Goal: Information Seeking & Learning: Find specific fact

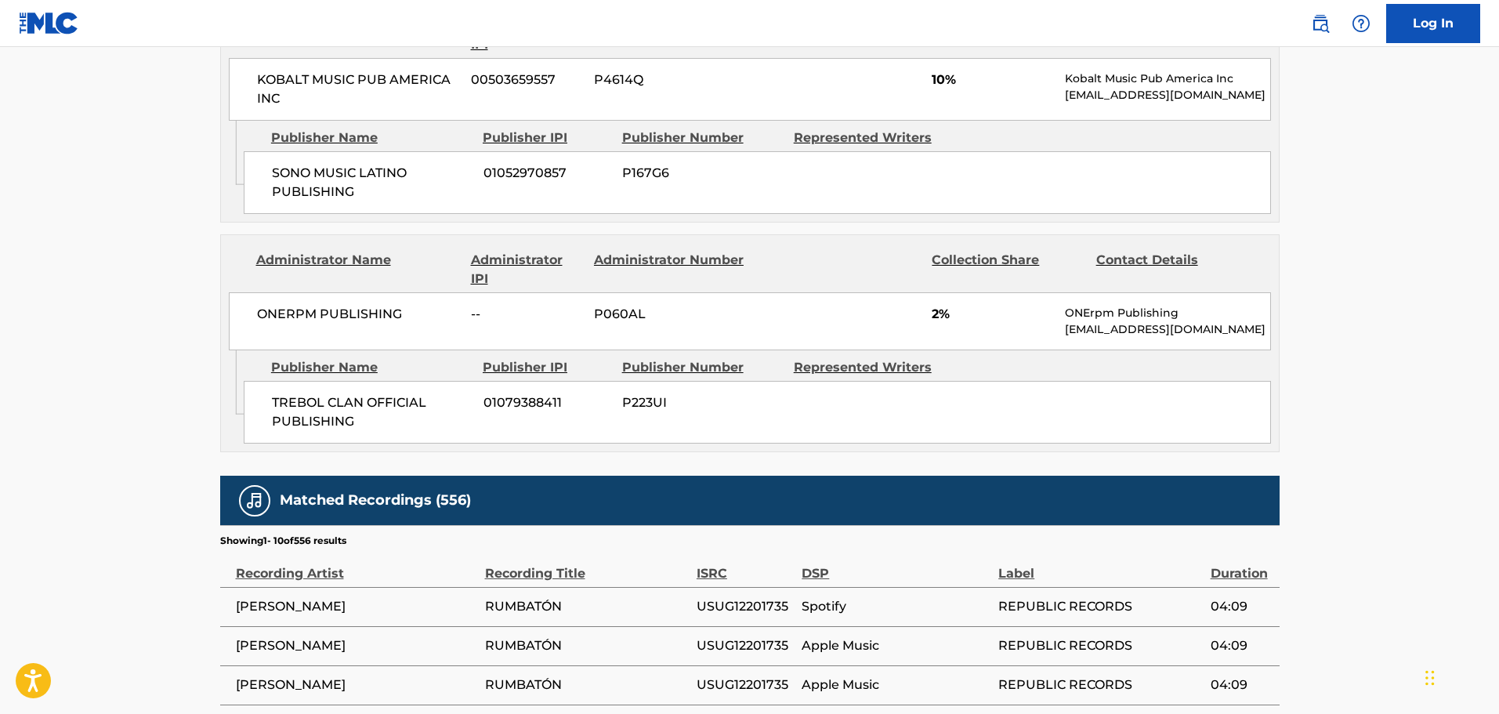
scroll to position [139, 0]
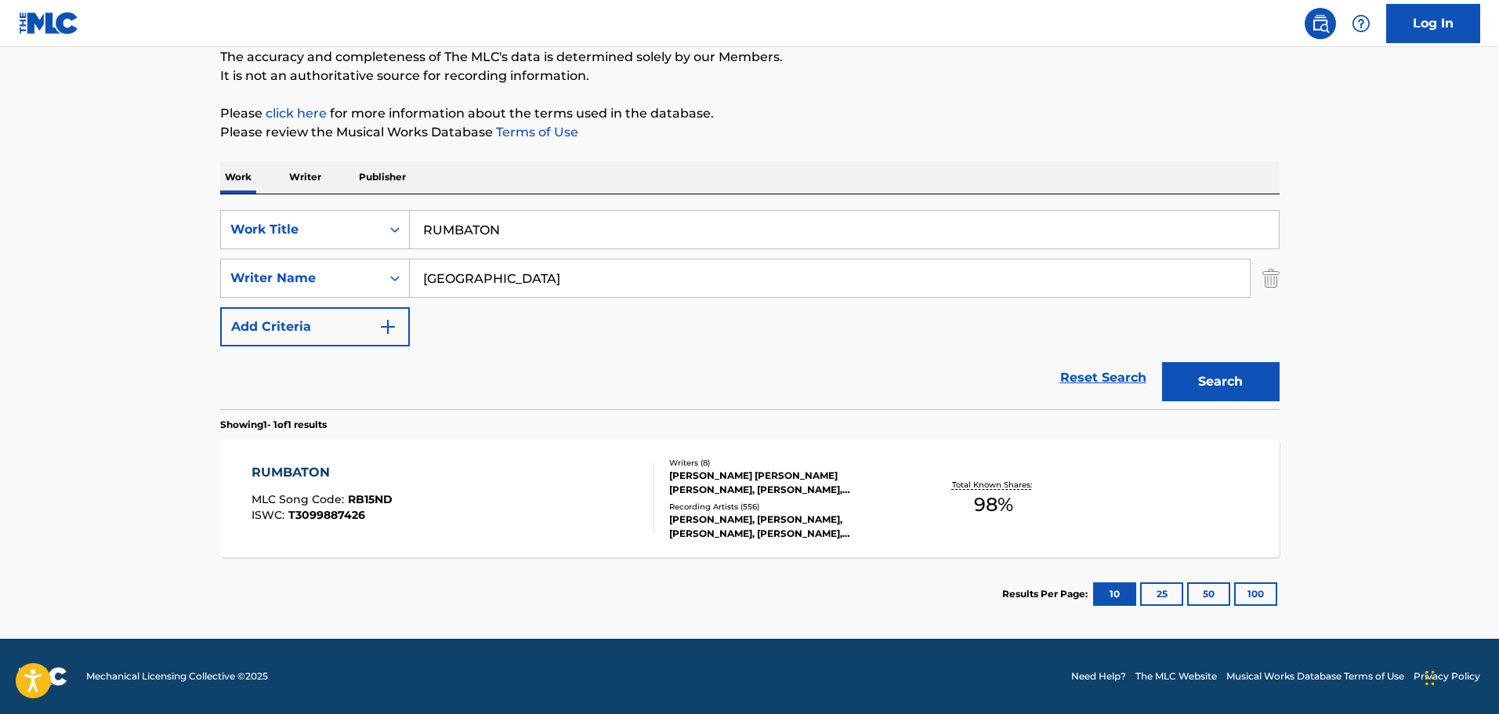
click at [649, 217] on input "RUMBATON" at bounding box center [844, 230] width 869 height 38
click at [785, 236] on input "RUMBATON" at bounding box center [844, 230] width 869 height 38
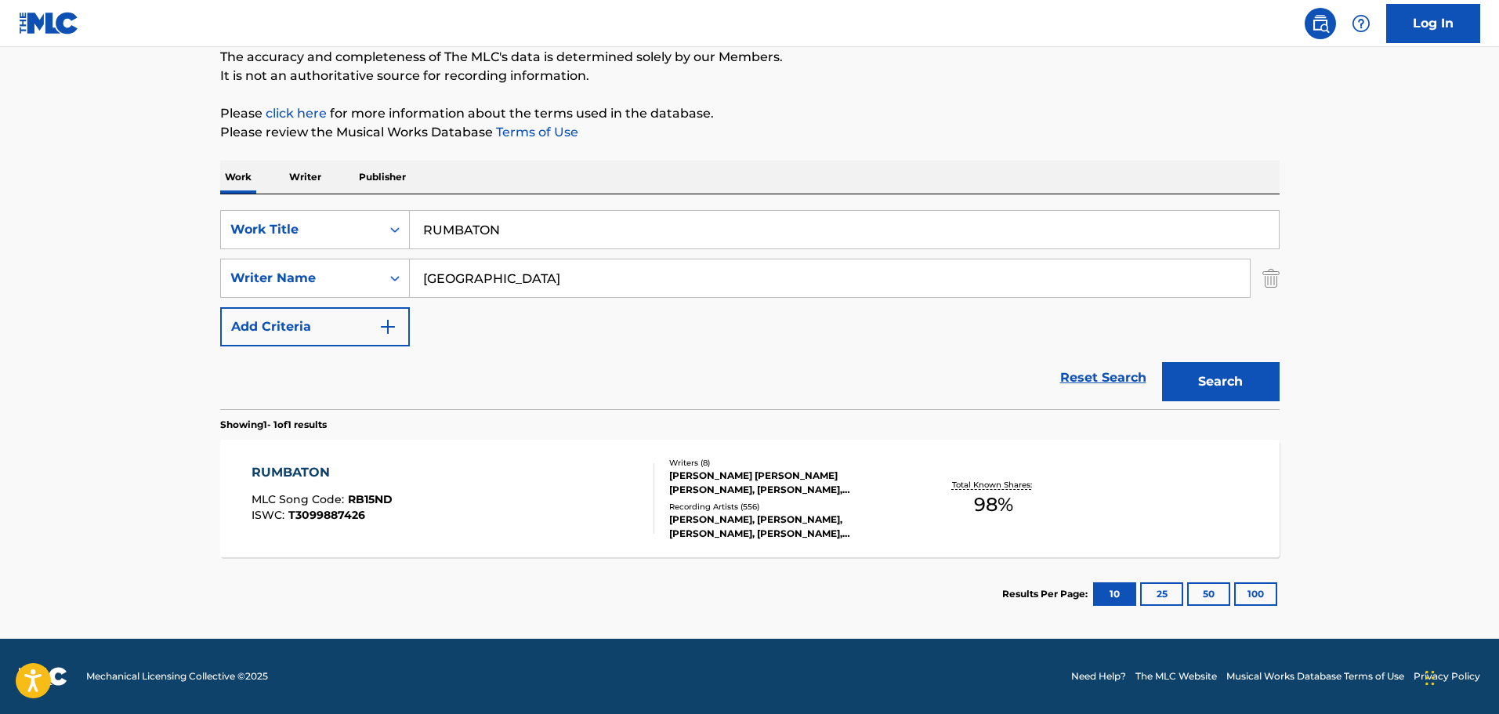
click at [785, 236] on input "RUMBATON" at bounding box center [844, 230] width 869 height 38
type input "sundown"
click at [509, 280] on input "[GEOGRAPHIC_DATA]" at bounding box center [830, 278] width 840 height 38
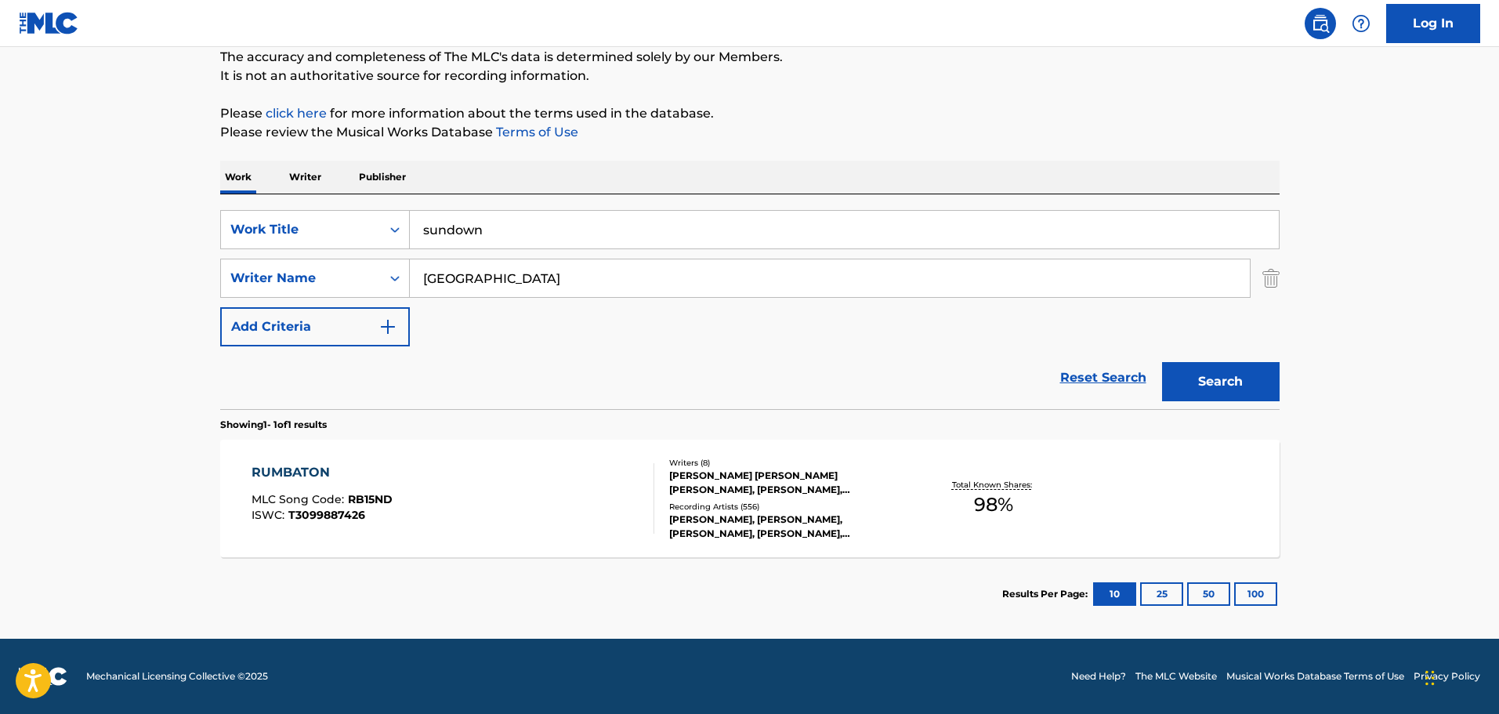
paste input "D'ABUC"
click at [1258, 378] on button "Search" at bounding box center [1221, 381] width 118 height 39
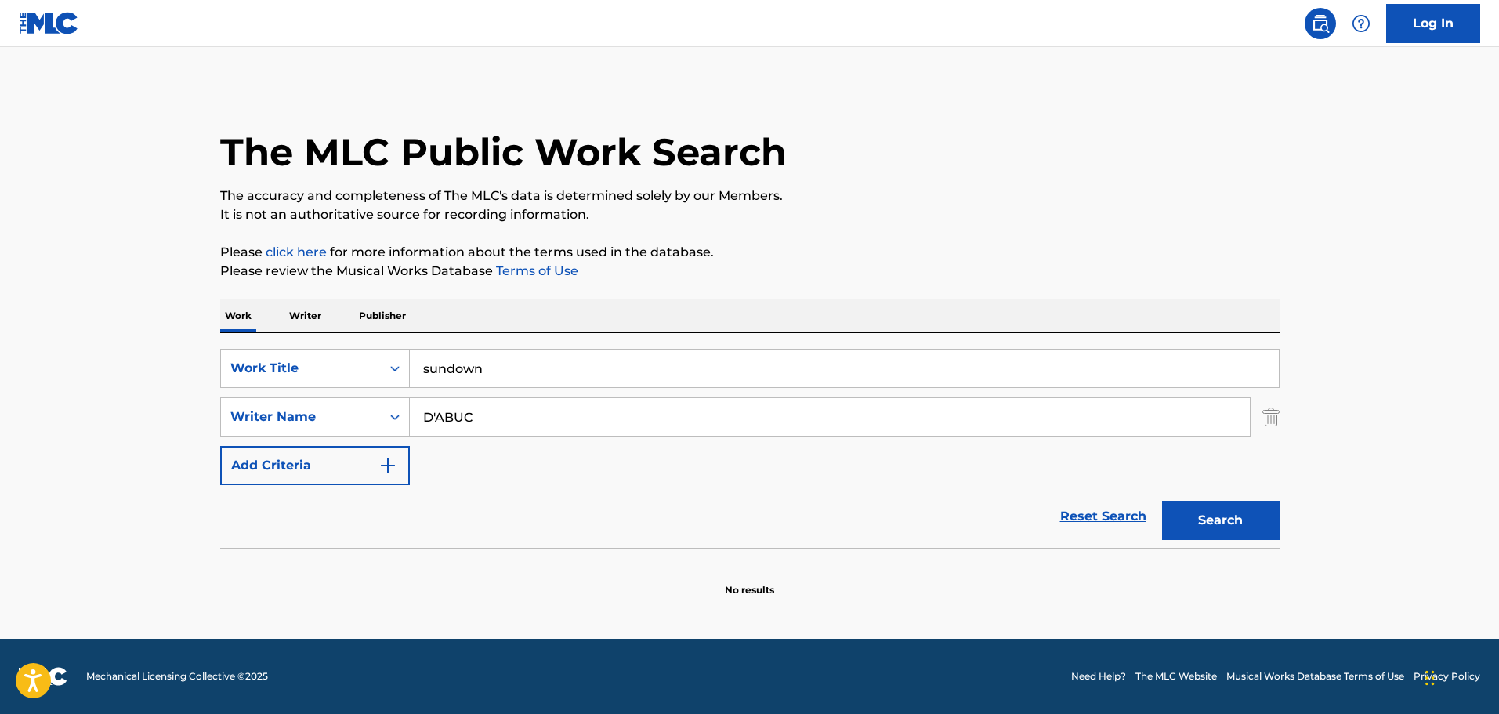
click at [1170, 418] on input "D'ABUC" at bounding box center [830, 417] width 840 height 38
paste input "[PERSON_NAME]"
click at [1227, 534] on button "Search" at bounding box center [1221, 520] width 118 height 39
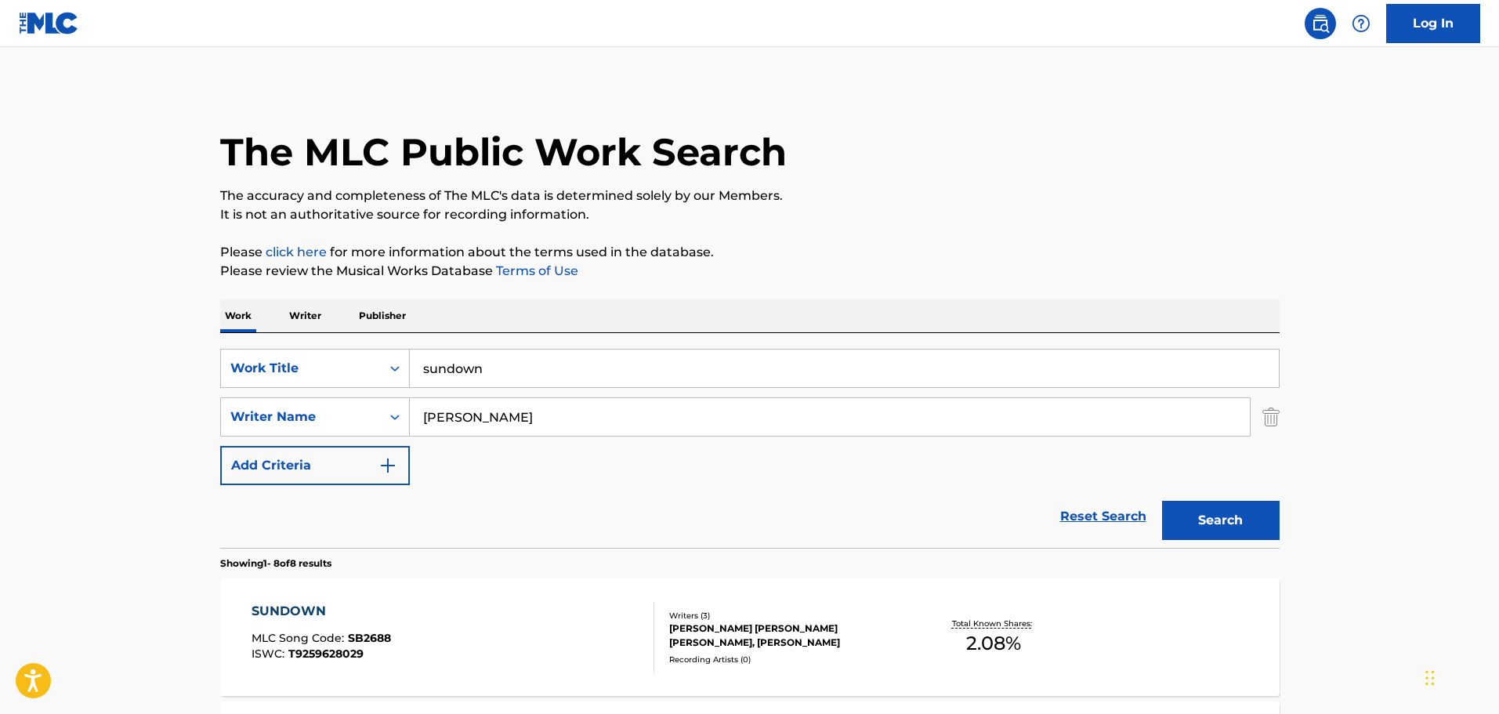
click at [489, 419] on input "[PERSON_NAME]" at bounding box center [830, 417] width 840 height 38
click at [489, 418] on input "[PERSON_NAME]" at bounding box center [830, 417] width 840 height 38
click at [490, 418] on input "[PERSON_NAME]" at bounding box center [830, 417] width 840 height 38
paste input "[PERSON_NAME]"
click at [1195, 527] on button "Search" at bounding box center [1221, 520] width 118 height 39
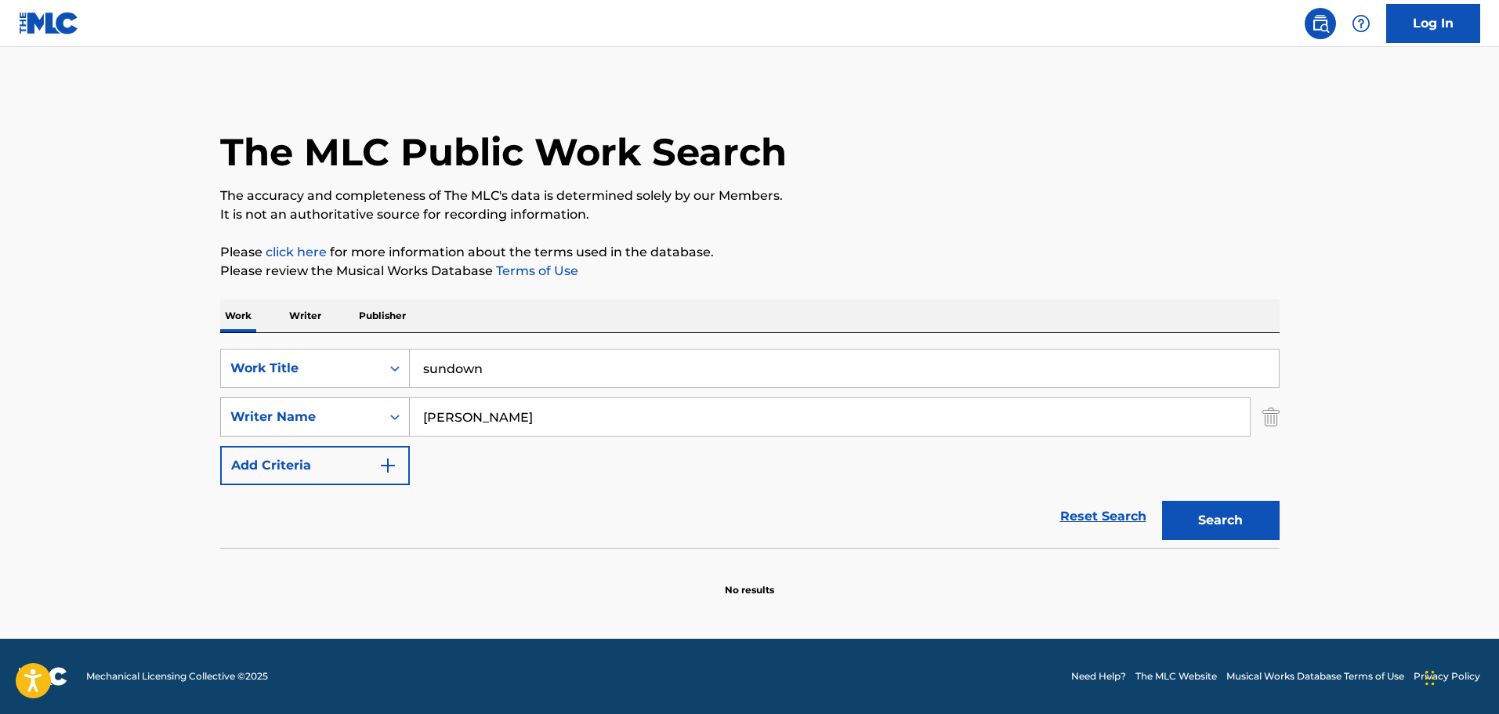
drag, startPoint x: 519, startPoint y: 415, endPoint x: 368, endPoint y: 411, distance: 150.5
click at [368, 411] on div "SearchWithCriteriaa6da5113-217b-492f-acab-af9fa16a1c2d Writer Name [PERSON_NAME]" at bounding box center [749, 416] width 1059 height 39
paste input "[PERSON_NAME]"
type input "[PERSON_NAME]"
click at [1268, 514] on button "Search" at bounding box center [1221, 520] width 118 height 39
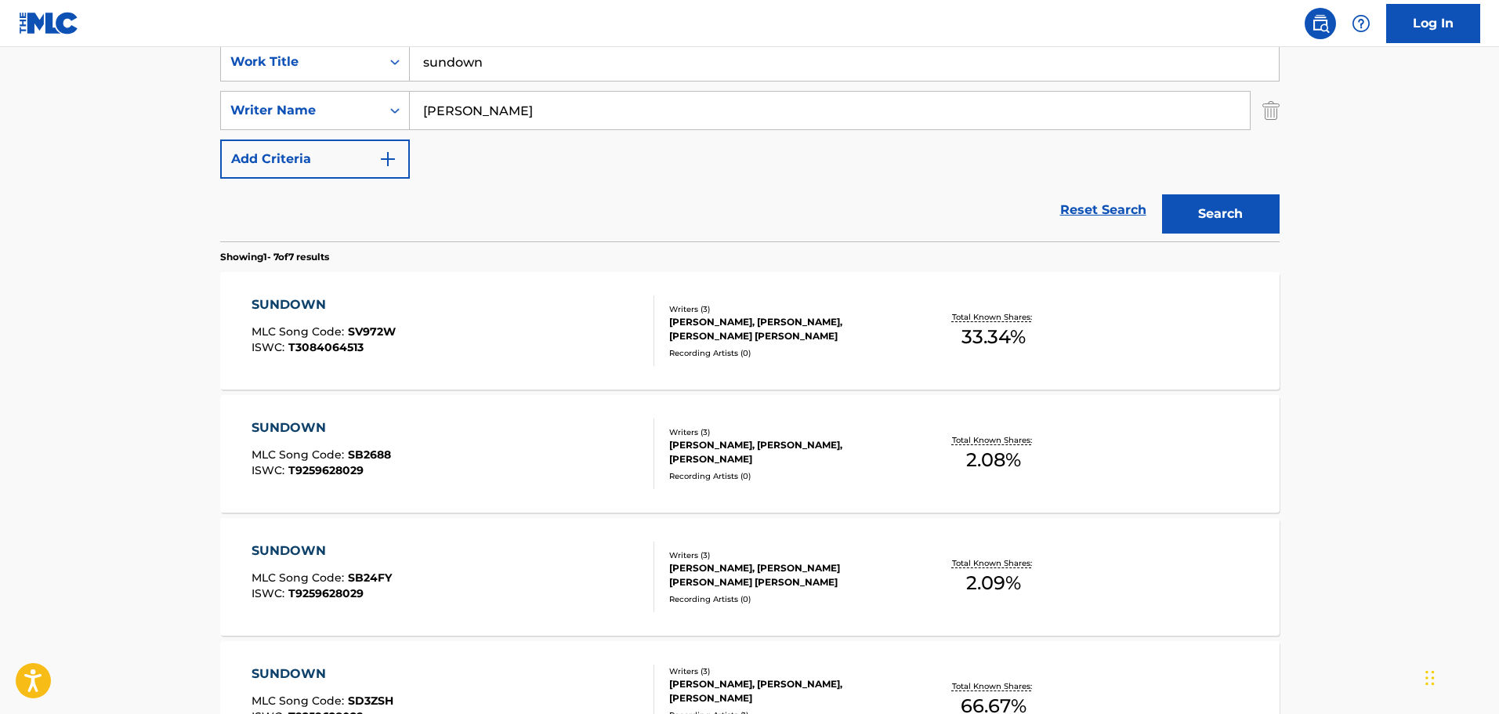
scroll to position [313, 0]
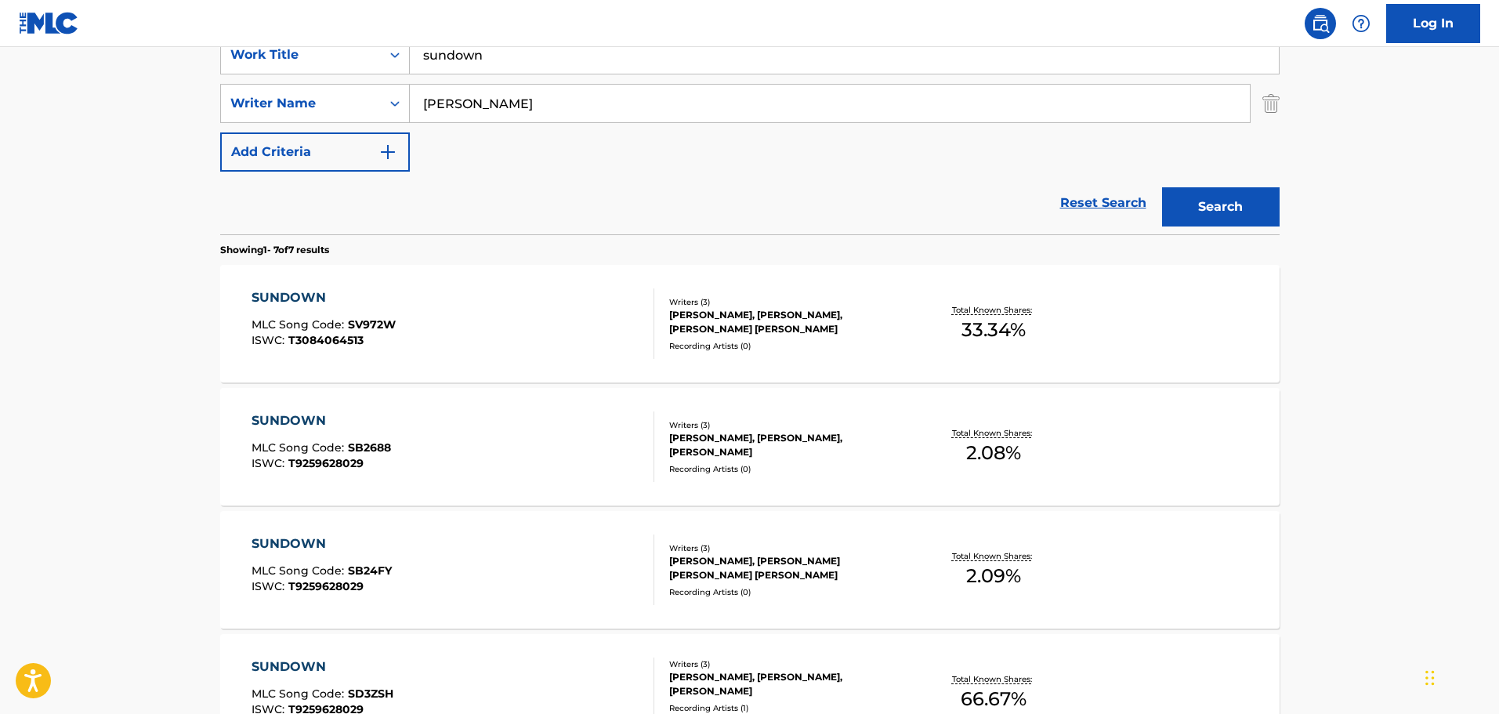
click at [692, 328] on div "[PERSON_NAME], [PERSON_NAME], [PERSON_NAME] [PERSON_NAME]" at bounding box center [787, 322] width 237 height 28
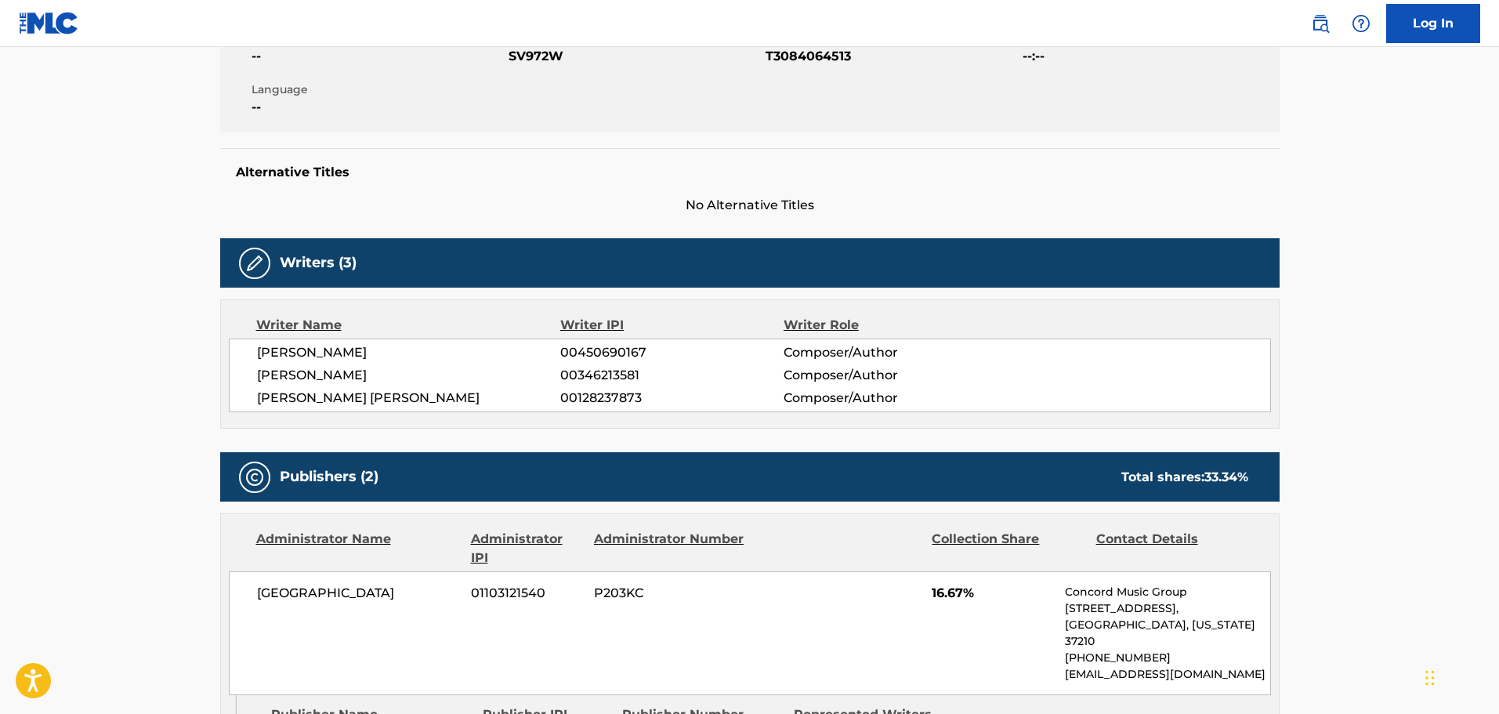
scroll to position [548, 0]
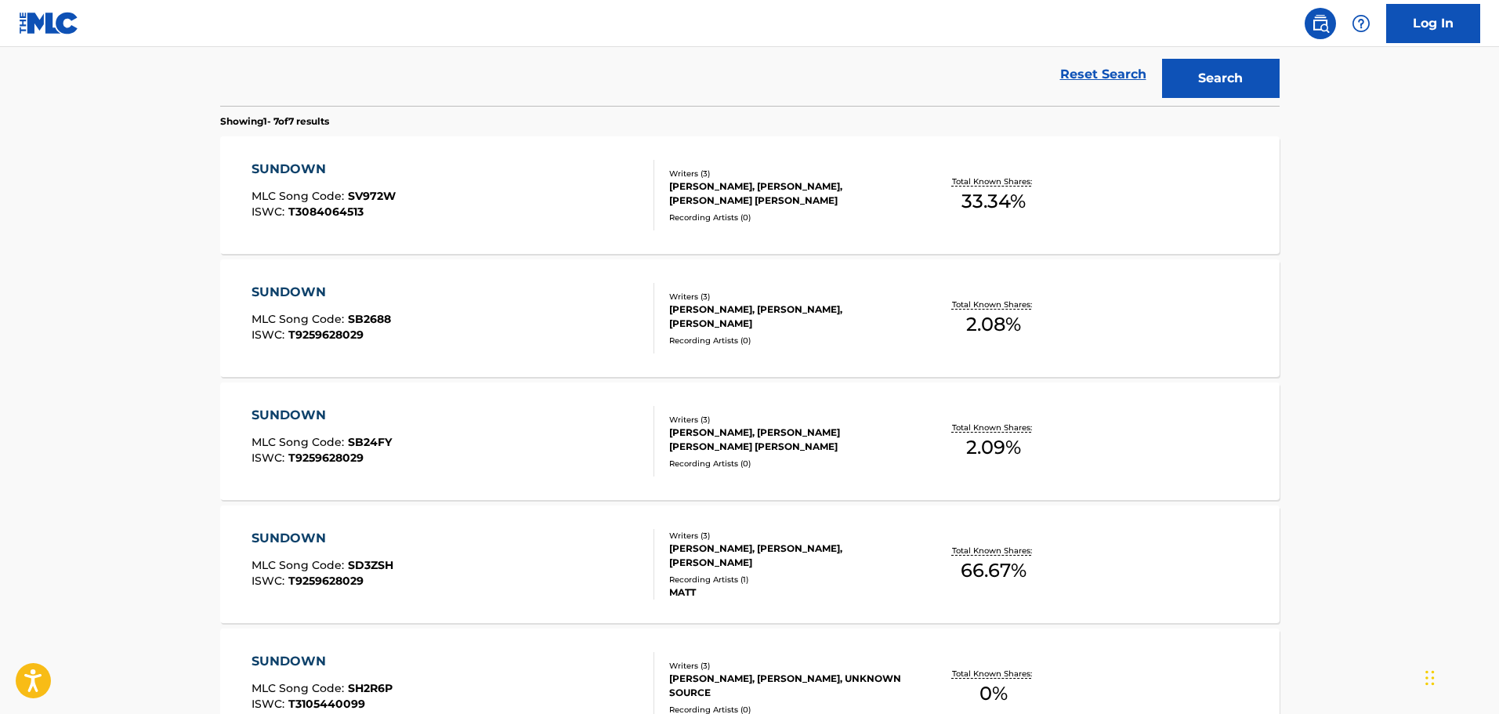
scroll to position [328, 0]
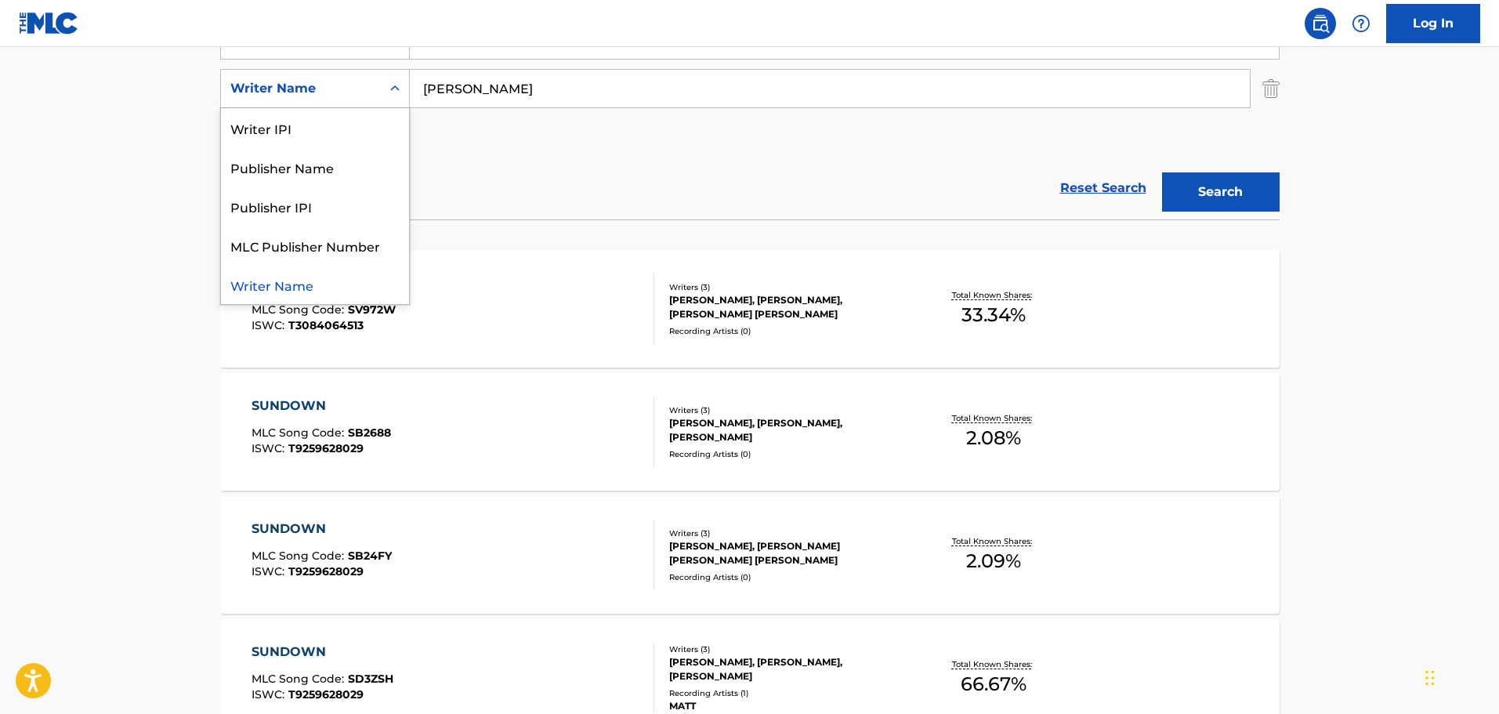
click at [361, 92] on div "Writer Name" at bounding box center [300, 88] width 141 height 19
click at [528, 101] on input "[PERSON_NAME]" at bounding box center [830, 89] width 840 height 38
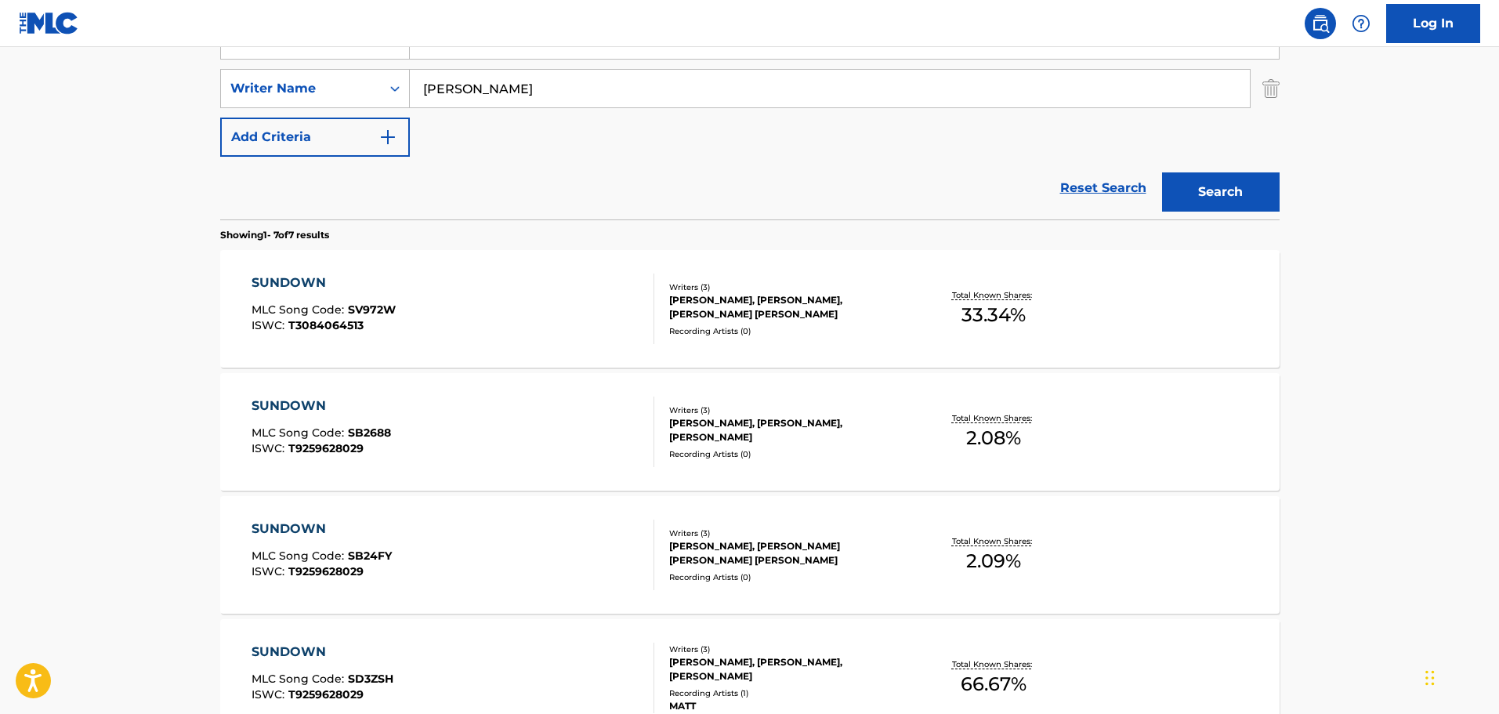
click at [532, 97] on input "[PERSON_NAME]" at bounding box center [830, 89] width 840 height 38
click at [703, 94] on input "[PERSON_NAME]" at bounding box center [830, 89] width 840 height 38
click at [700, 94] on input "[PERSON_NAME]" at bounding box center [830, 89] width 840 height 38
click at [698, 94] on input "[PERSON_NAME]" at bounding box center [830, 89] width 840 height 38
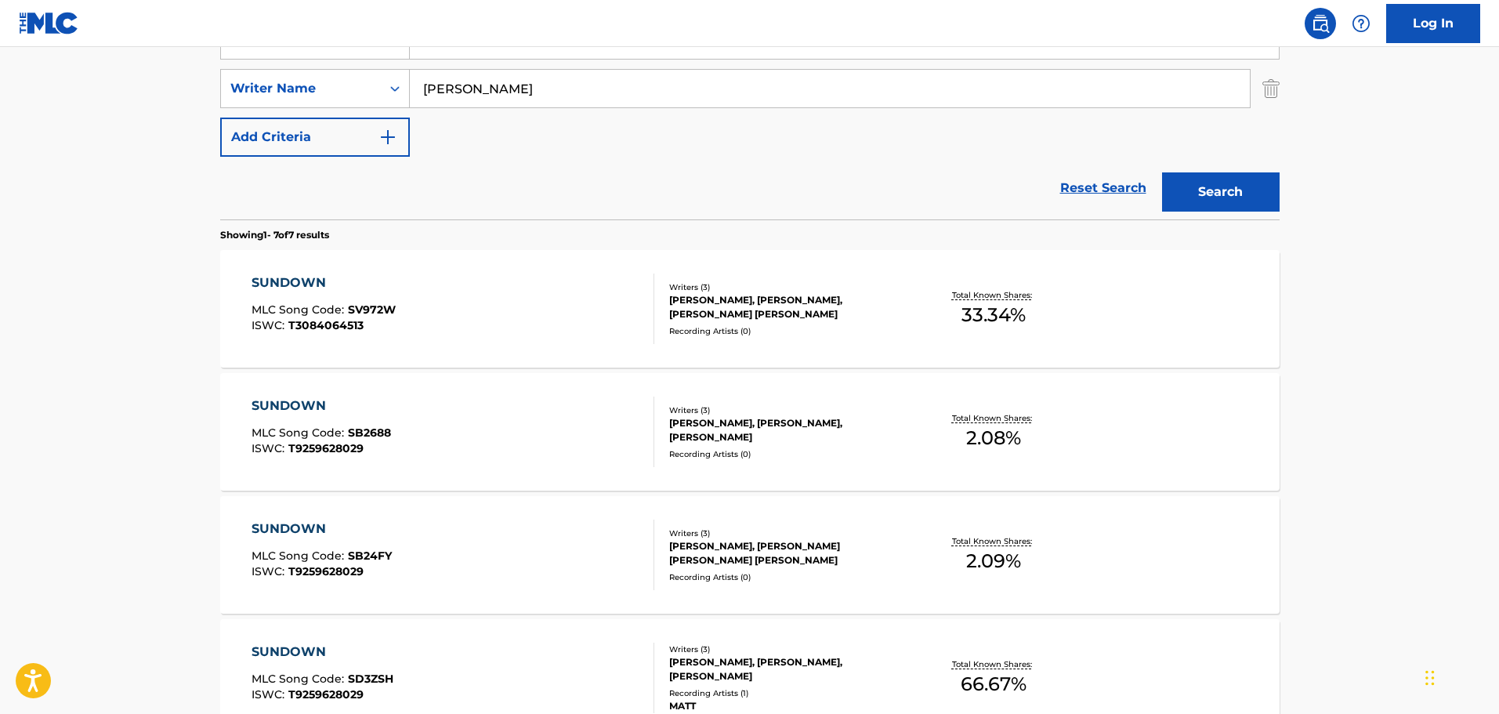
type input "[PERSON_NAME]"
click at [1162, 172] on button "Search" at bounding box center [1221, 191] width 118 height 39
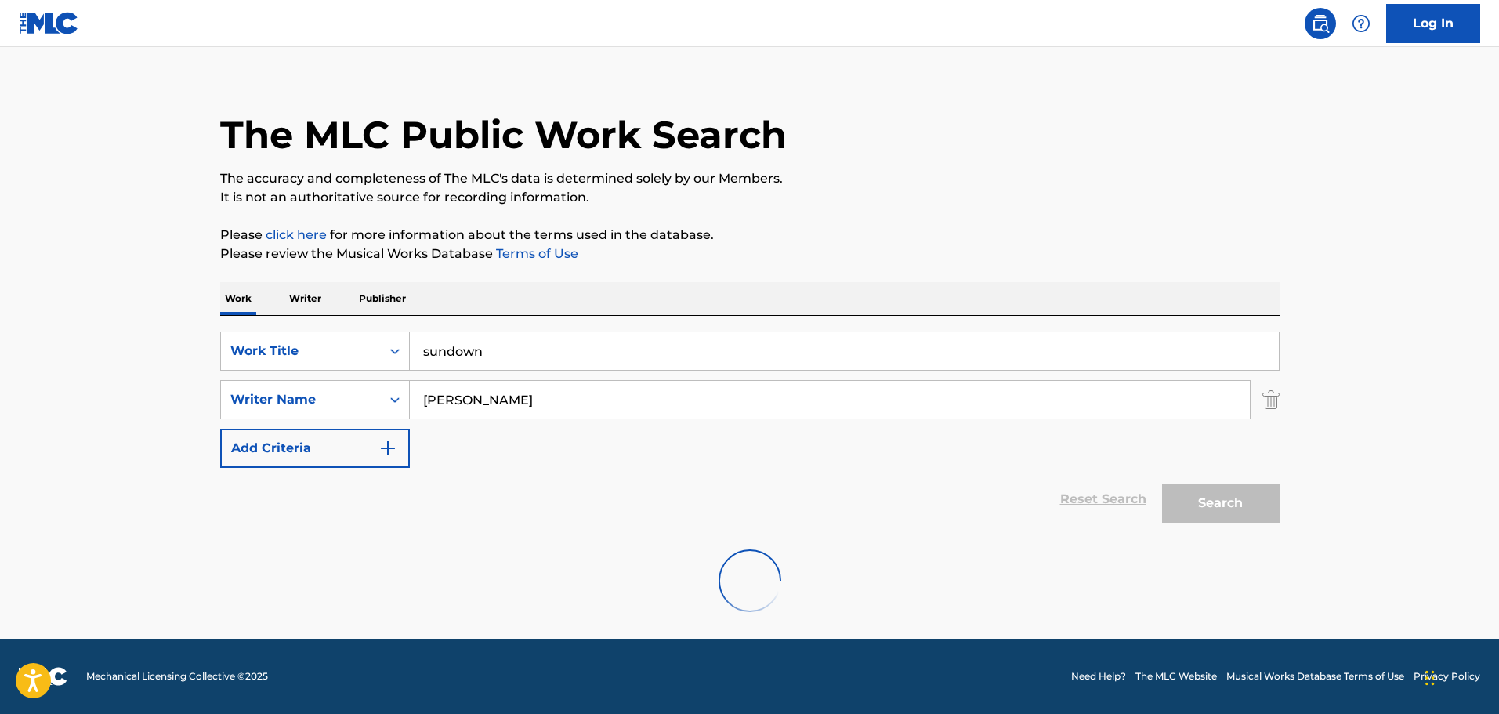
scroll to position [0, 0]
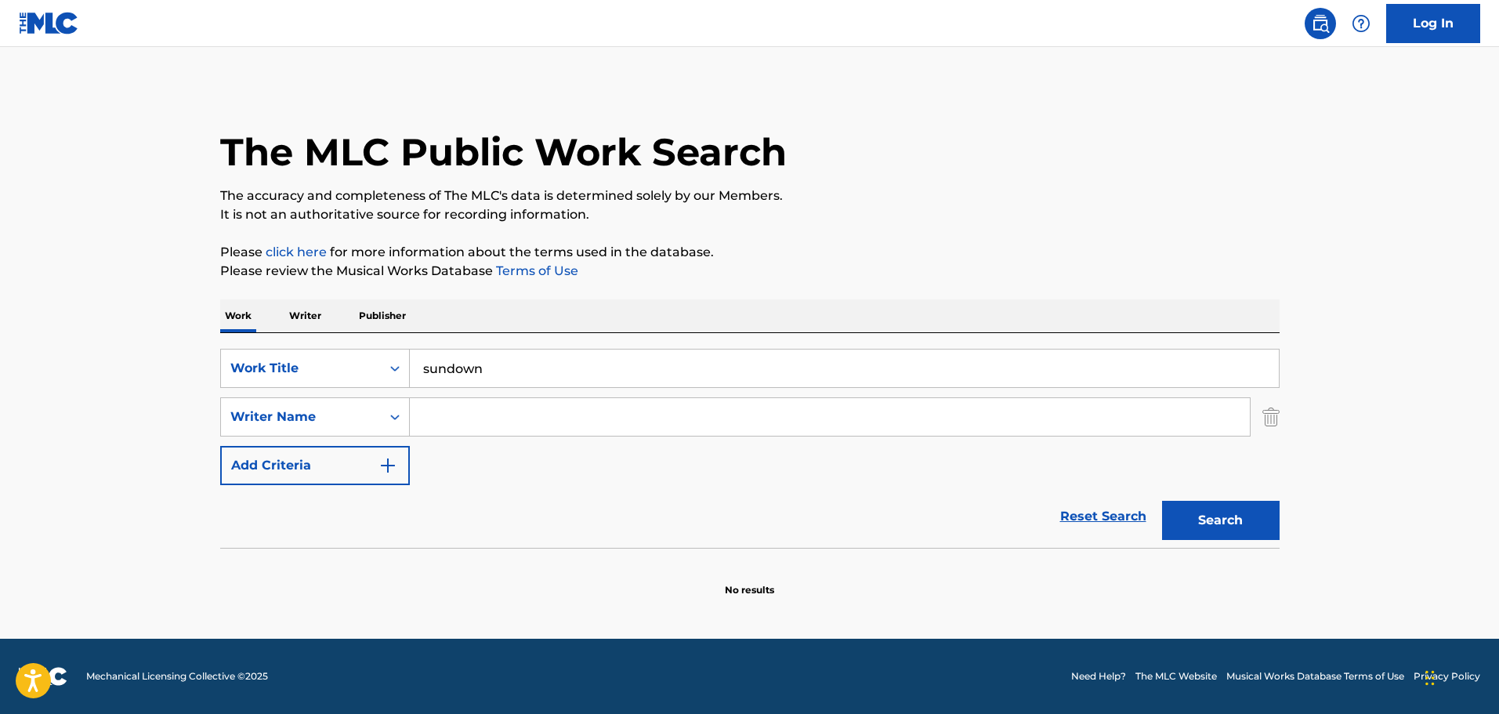
click at [472, 425] on input "Search Form" at bounding box center [830, 417] width 840 height 38
paste input "[PERSON_NAME]"
type input "[PERSON_NAME]"
click at [1227, 531] on button "Search" at bounding box center [1221, 520] width 118 height 39
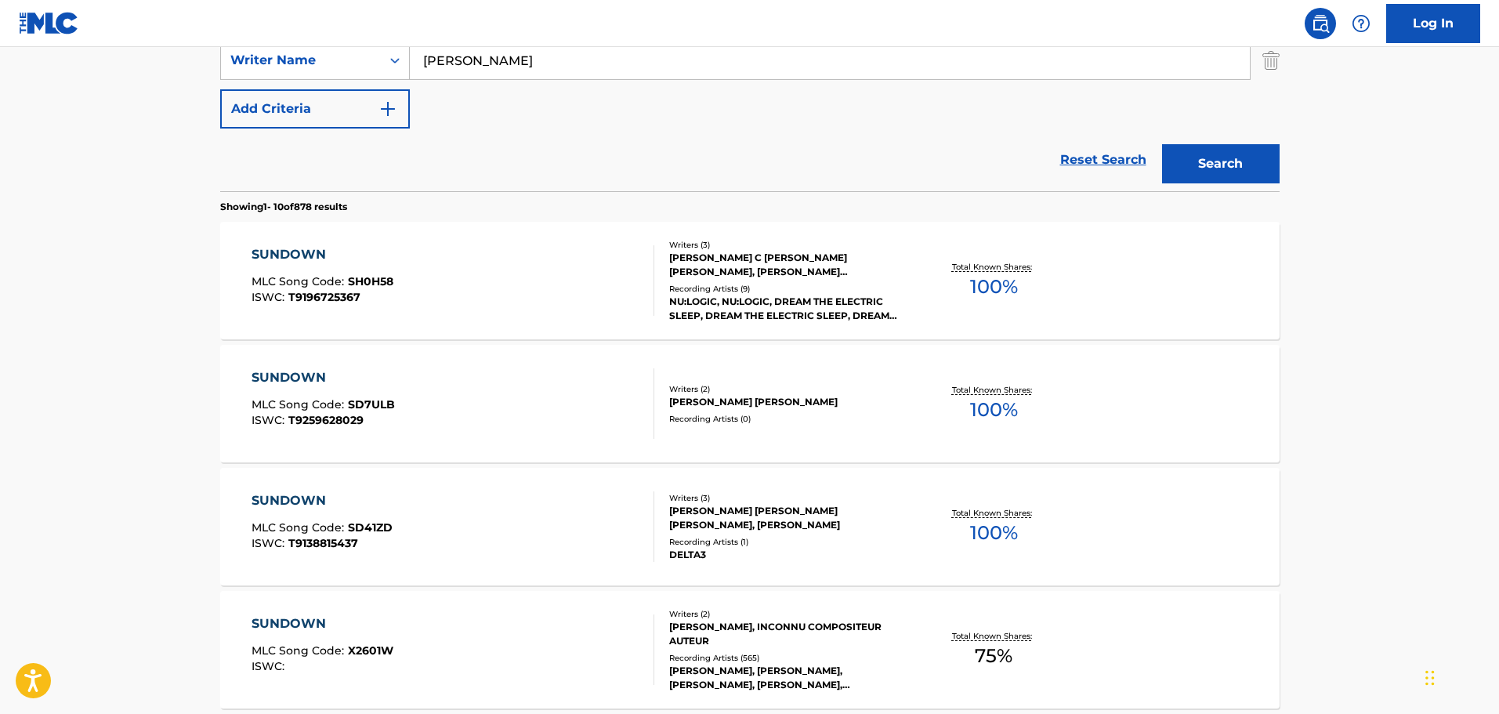
scroll to position [392, 0]
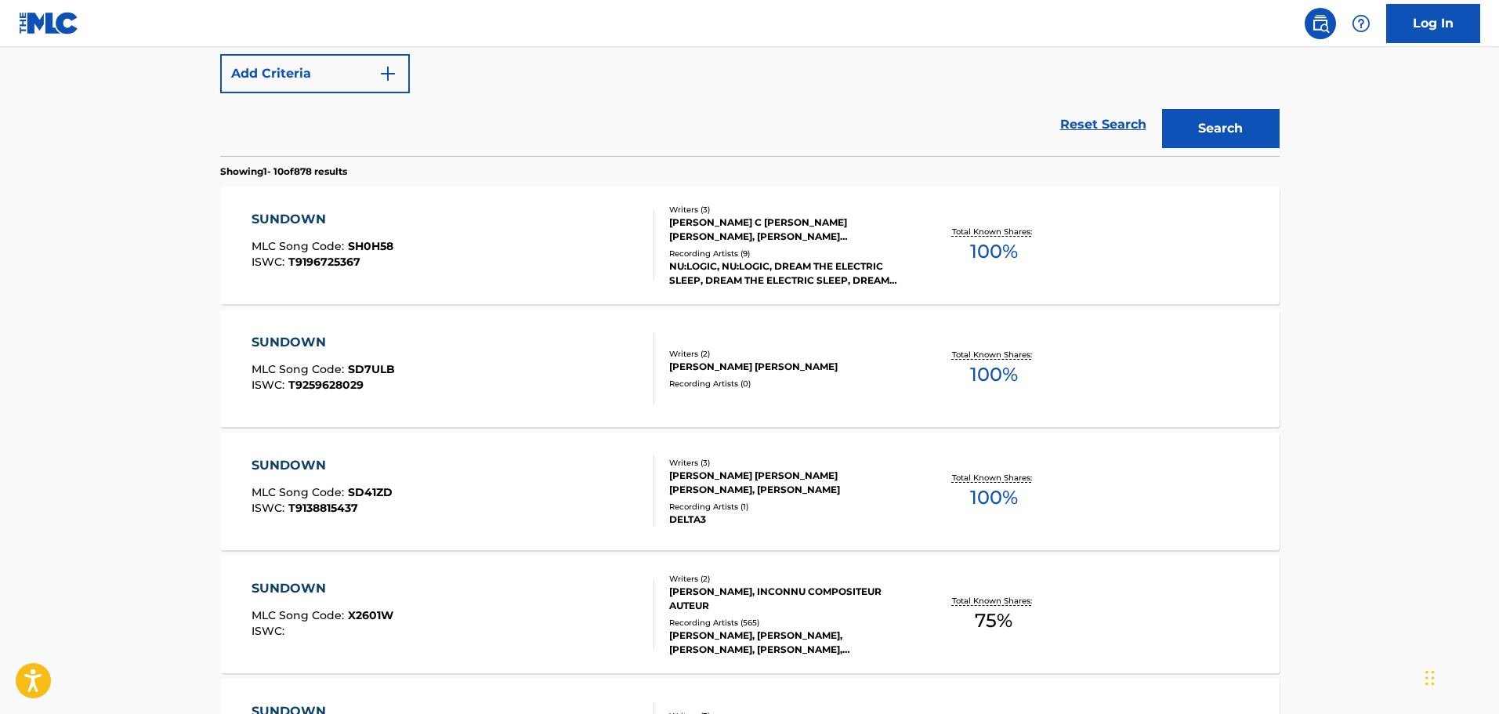
click at [711, 398] on div "SUNDOWN MLC Song Code : SD7ULB ISWC : T9259628029 Writers ( 2 ) [PERSON_NAME] […" at bounding box center [749, 368] width 1059 height 118
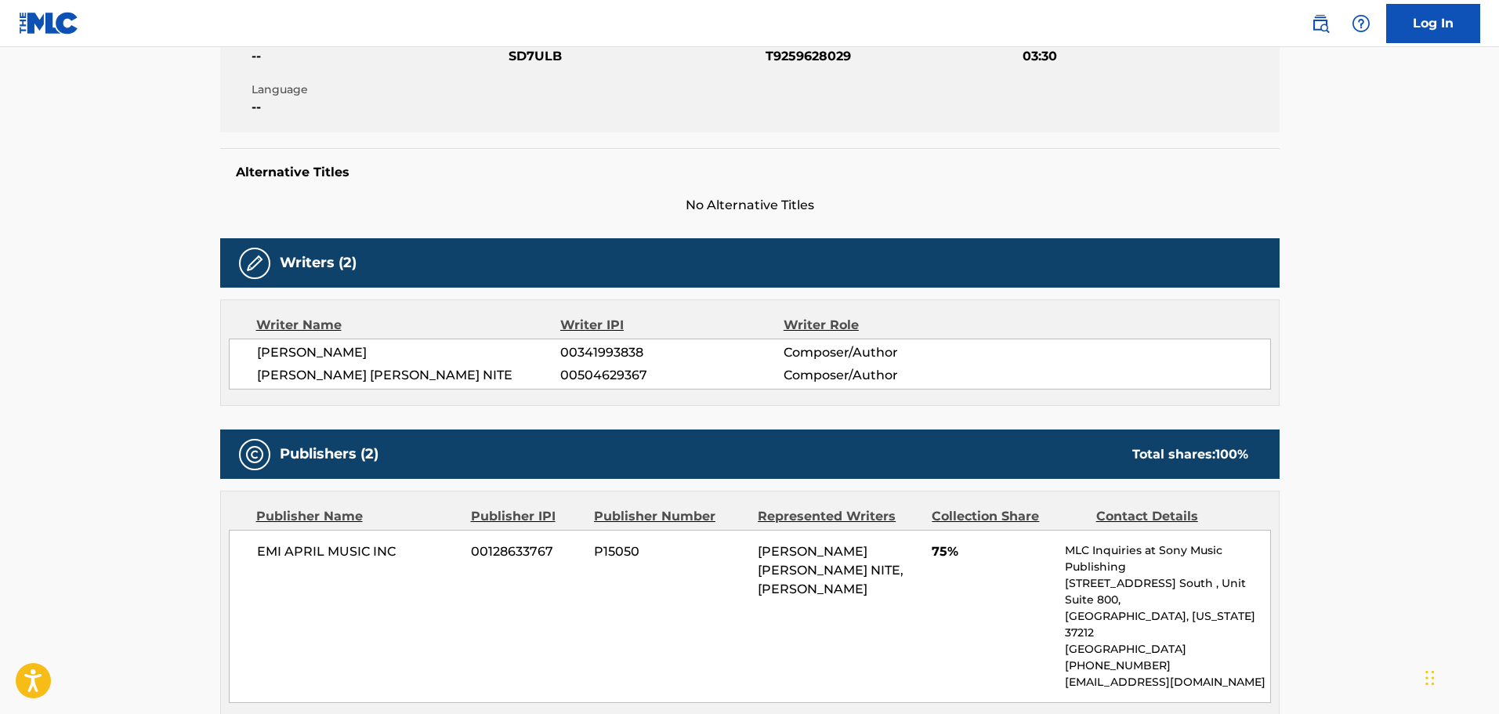
drag, startPoint x: 682, startPoint y: 397, endPoint x: 668, endPoint y: 390, distance: 15.1
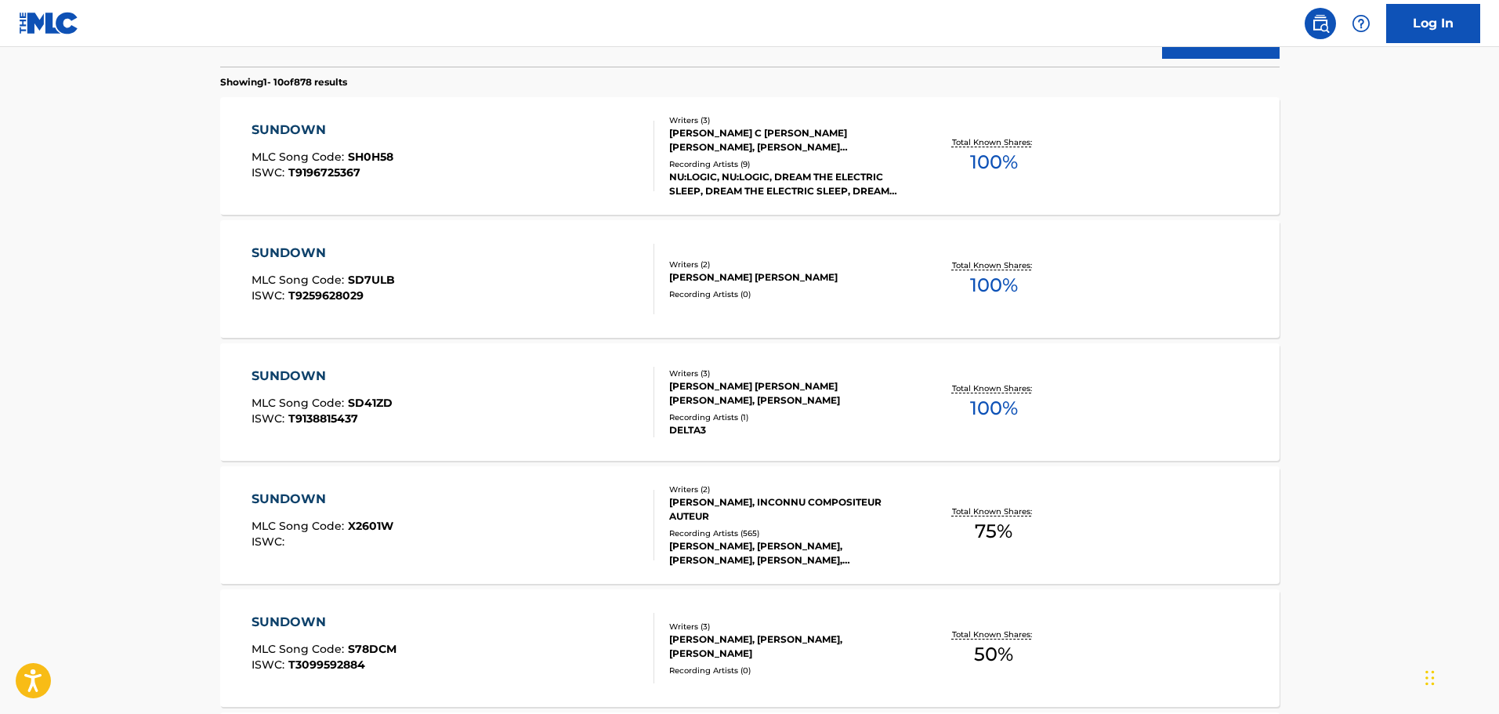
click at [747, 523] on div "Writers ( 2 ) [PERSON_NAME], INCONNU COMPOSITEUR AUTEUR Recording Artists ( 565…" at bounding box center [780, 525] width 252 height 84
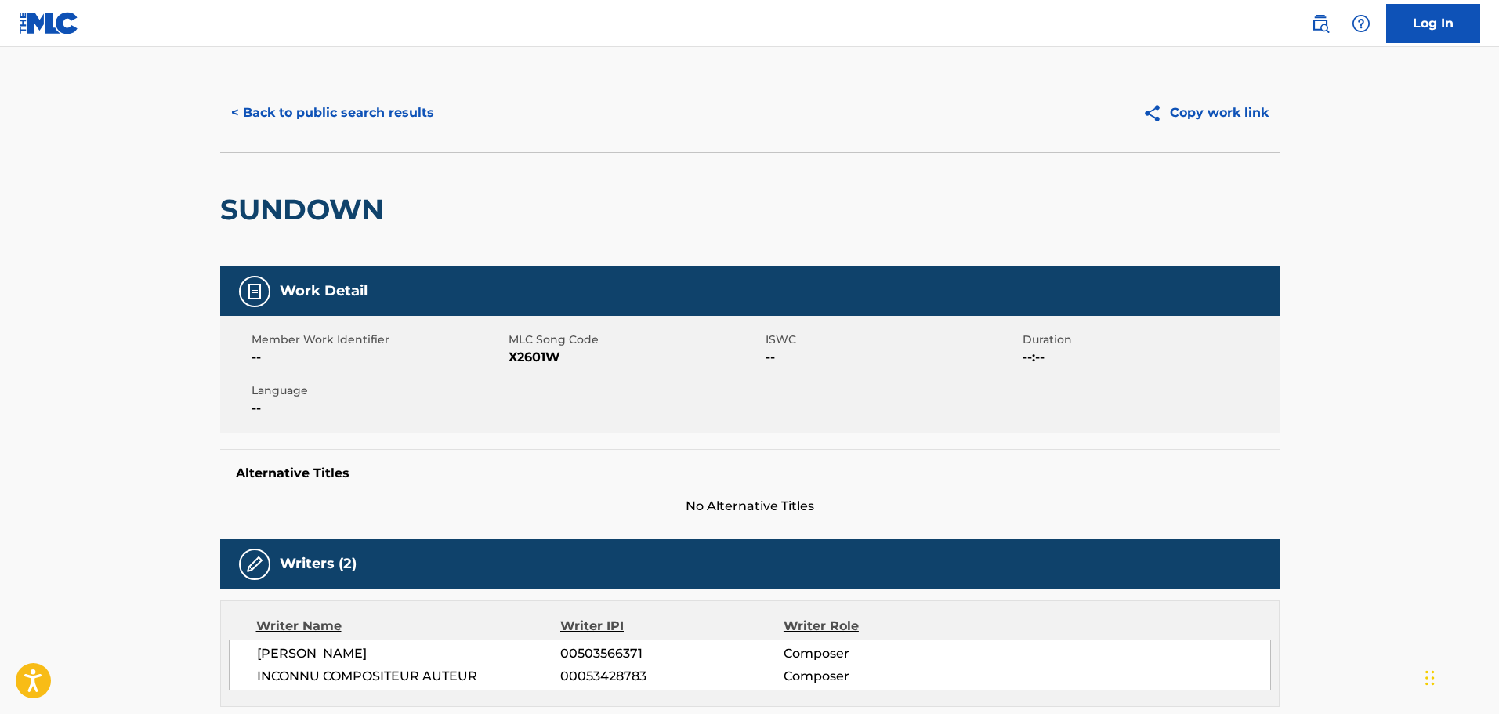
drag, startPoint x: 700, startPoint y: 494, endPoint x: 697, endPoint y: 479, distance: 15.1
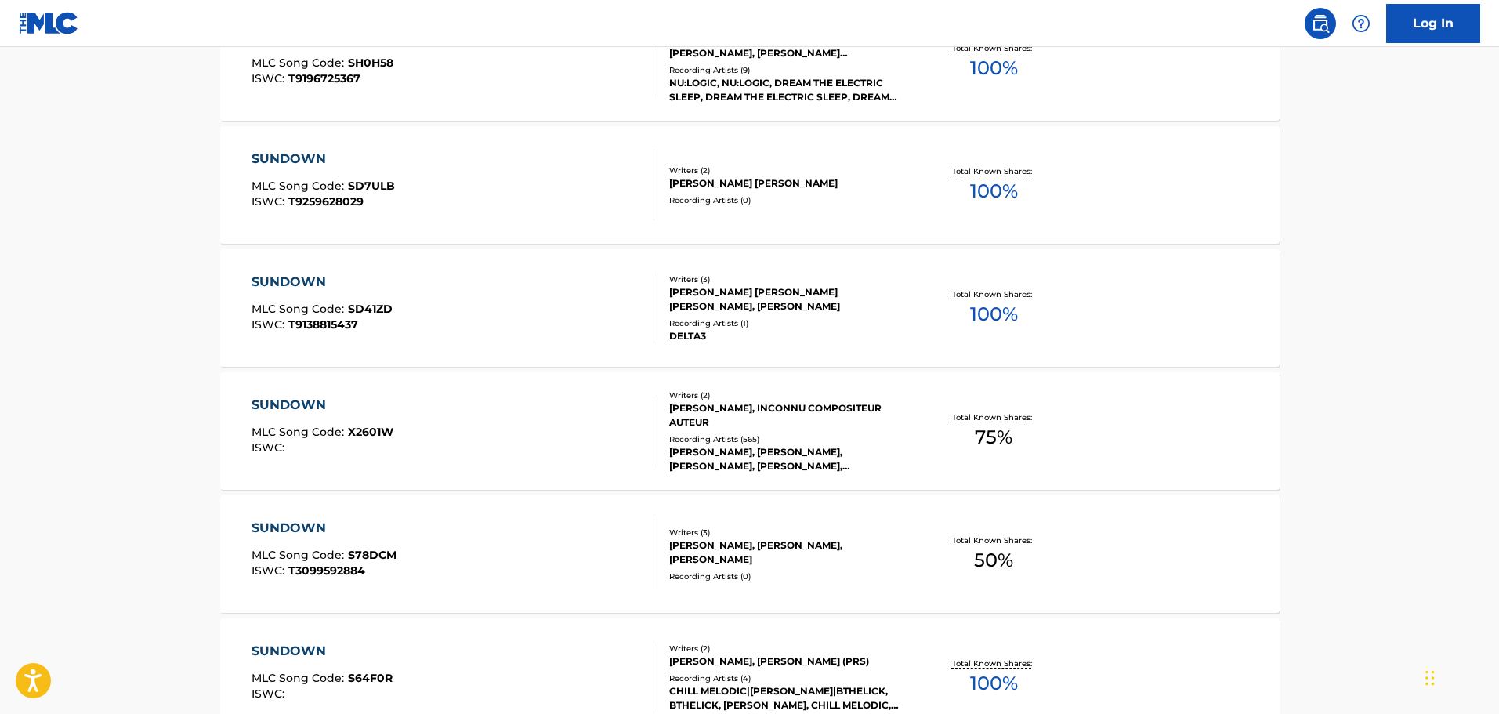
scroll to position [570, 0]
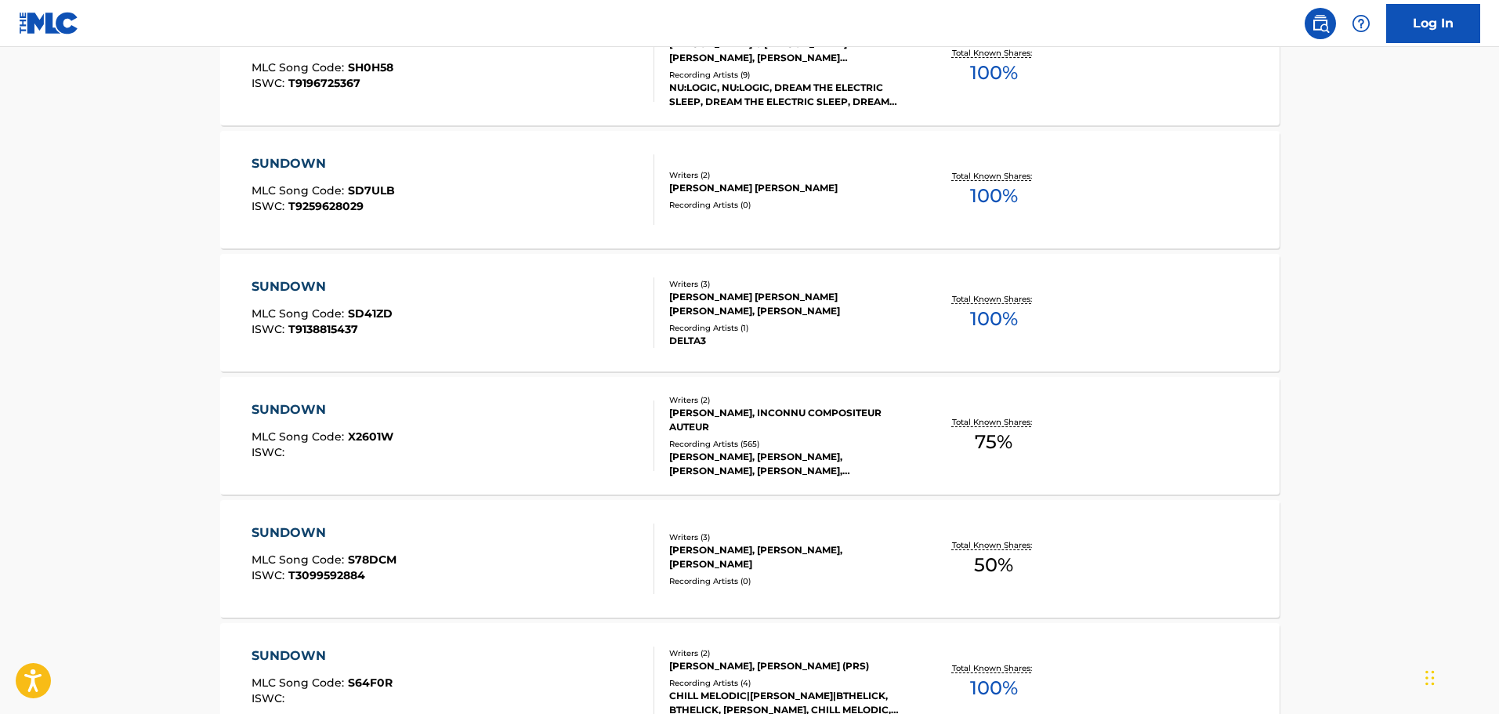
click at [548, 413] on div "SUNDOWN MLC Song Code : X2601W ISWC :" at bounding box center [453, 435] width 403 height 71
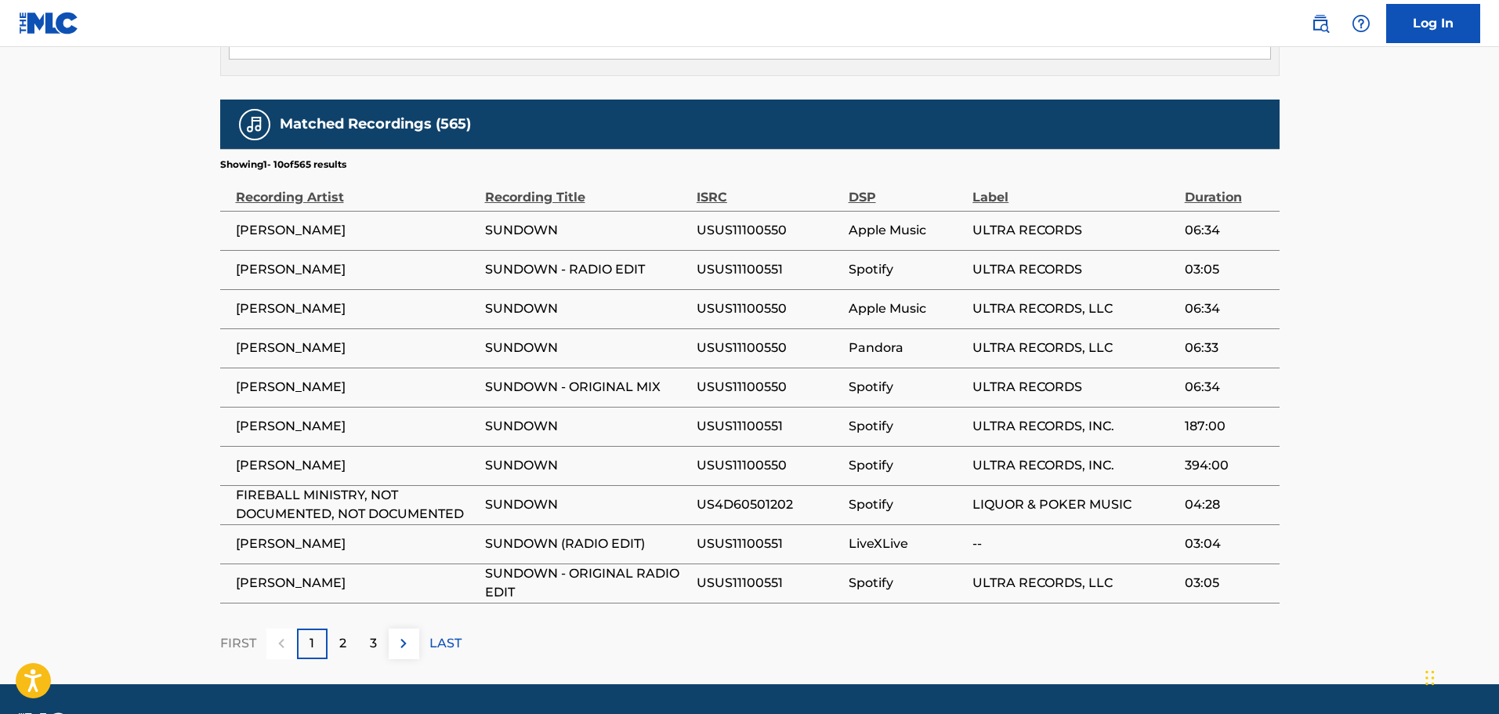
scroll to position [953, 0]
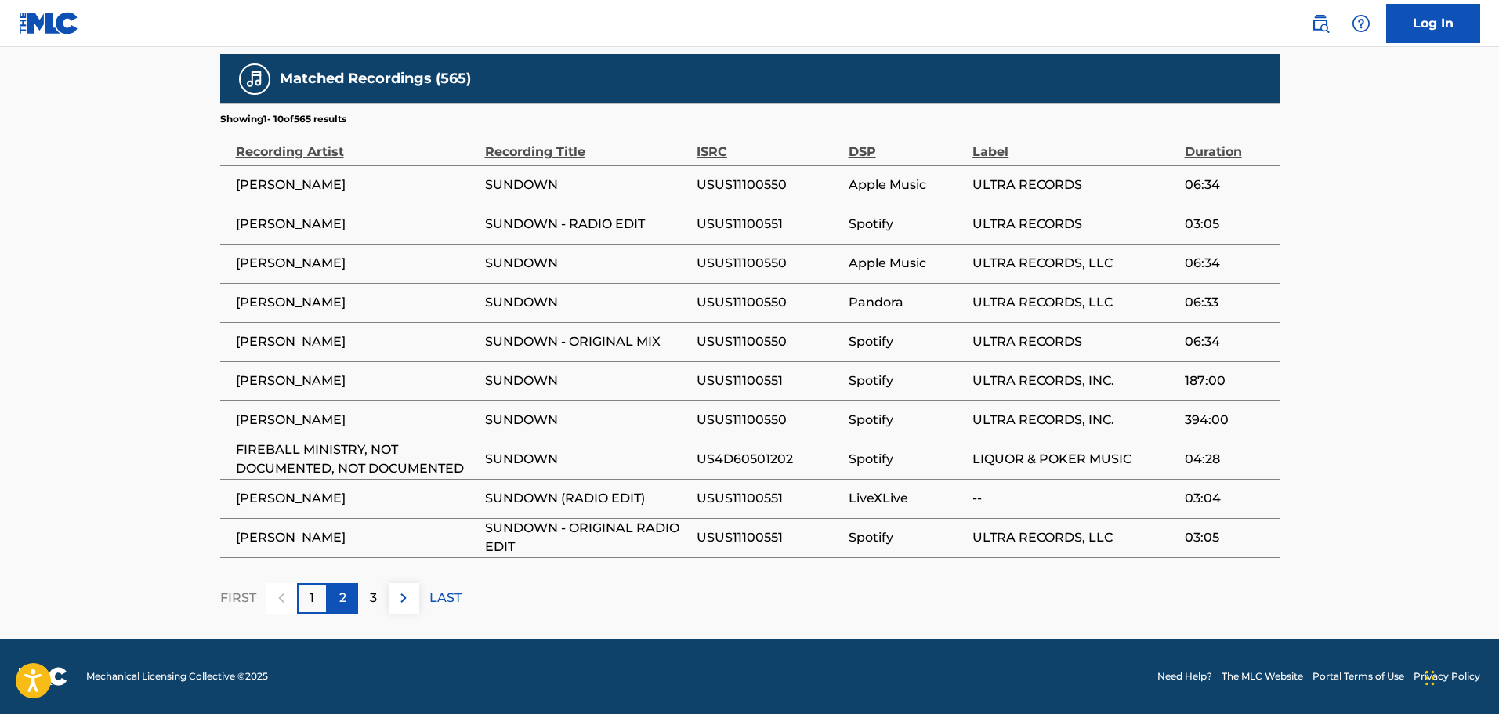
click at [337, 594] on div "2" at bounding box center [343, 598] width 31 height 31
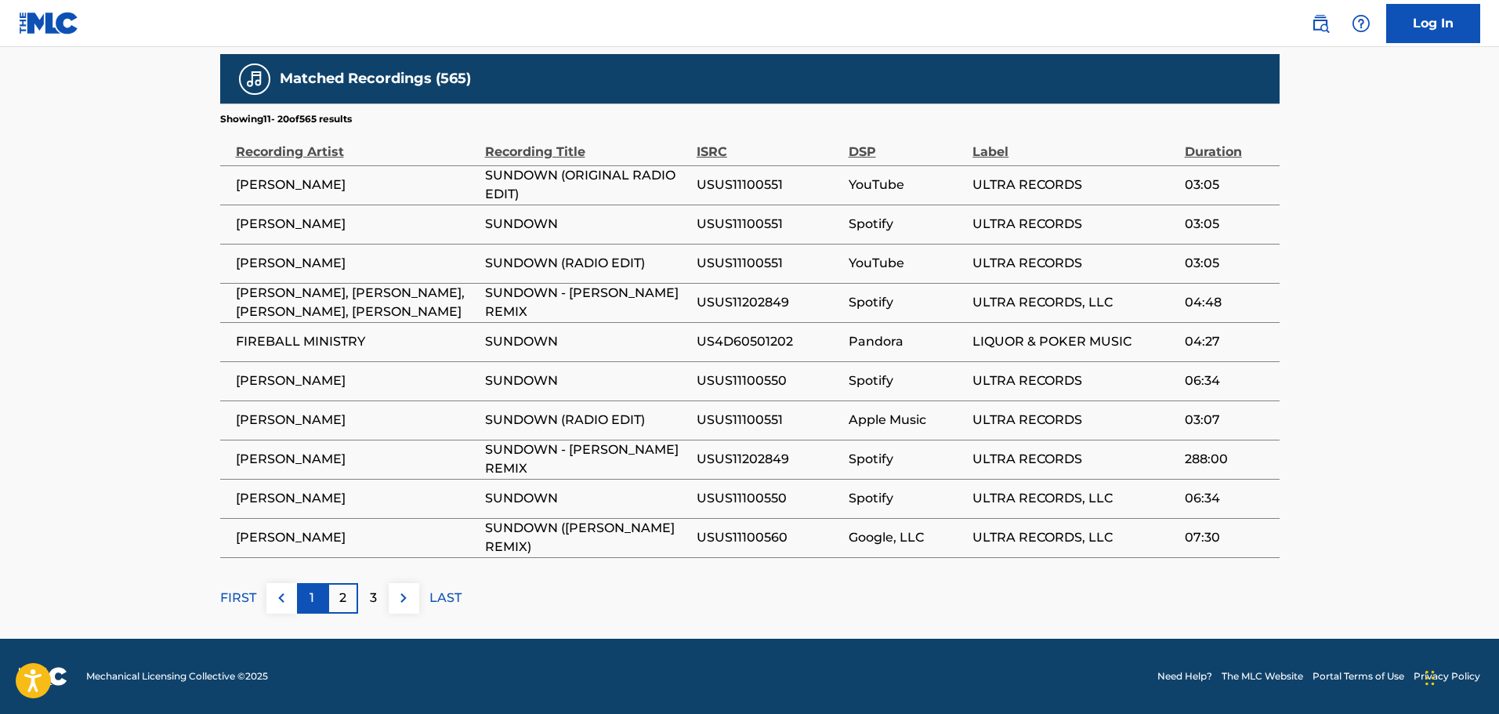
click at [304, 589] on div "1" at bounding box center [312, 598] width 31 height 31
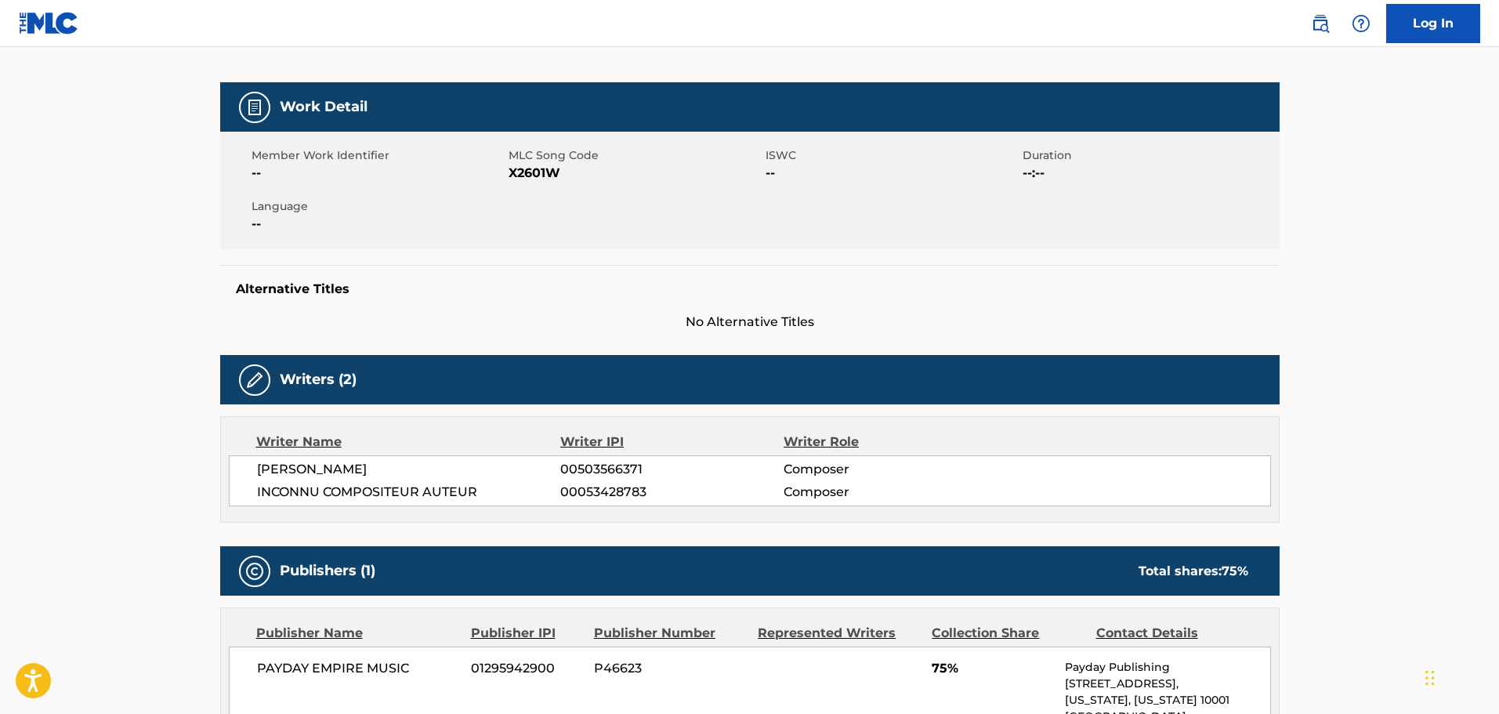
scroll to position [169, 0]
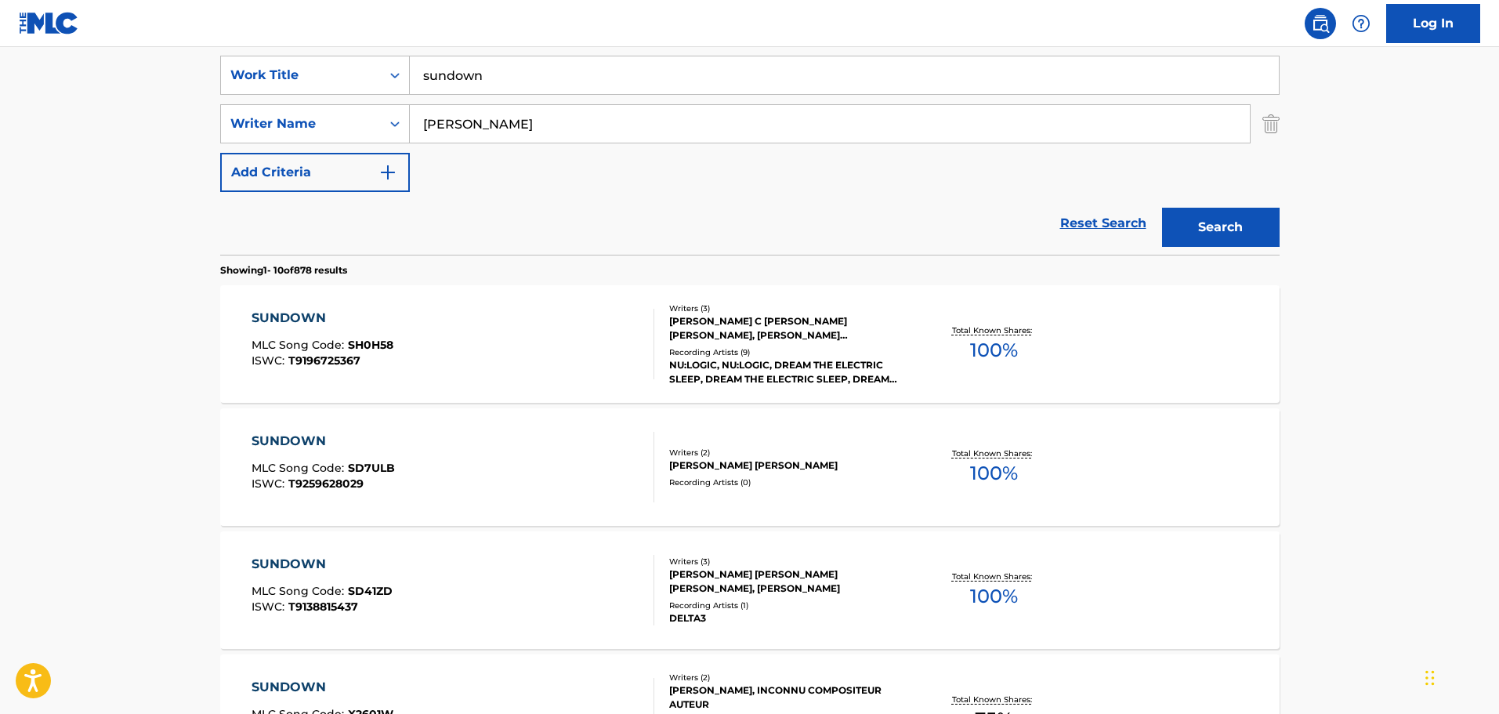
scroll to position [190, 0]
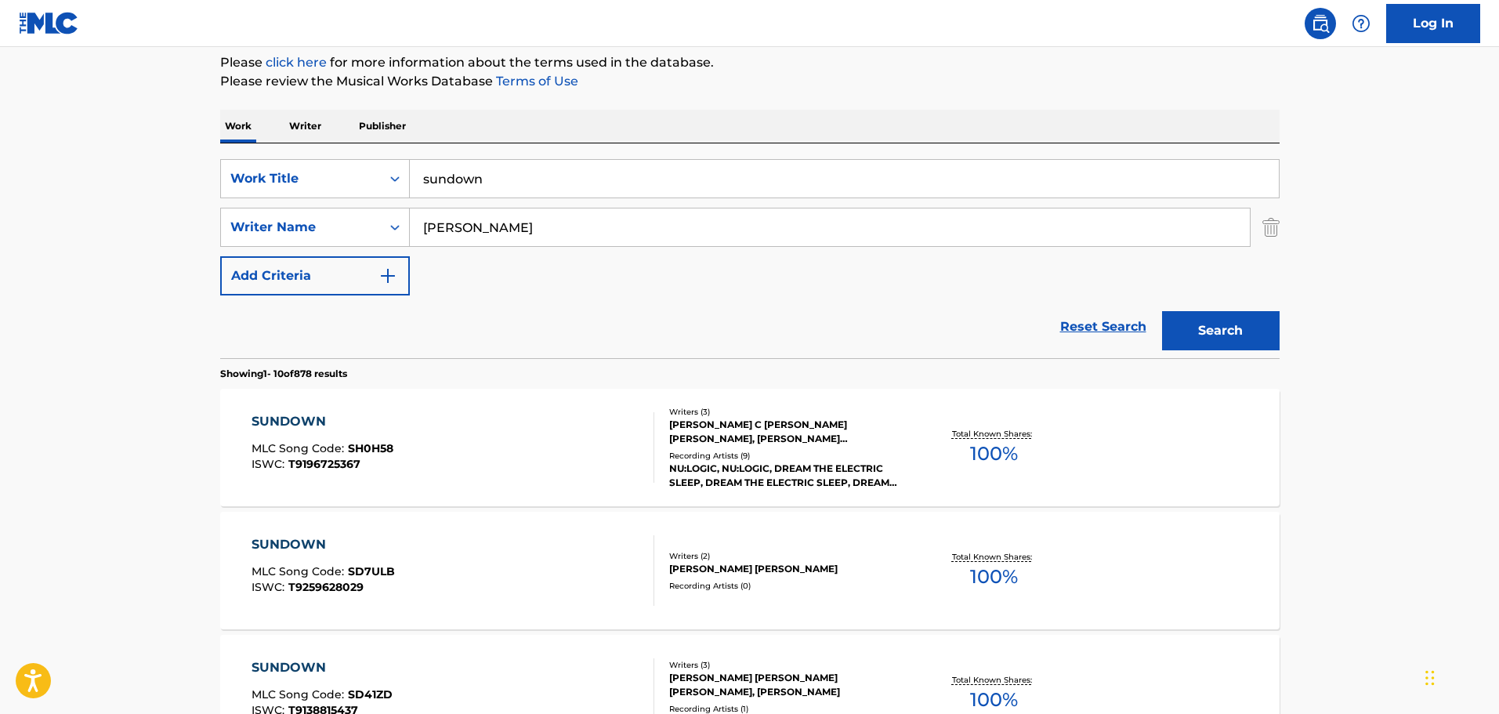
click at [670, 238] on input "[PERSON_NAME]" at bounding box center [830, 227] width 840 height 38
paste input "[PERSON_NAME]"
type input "[PERSON_NAME]"
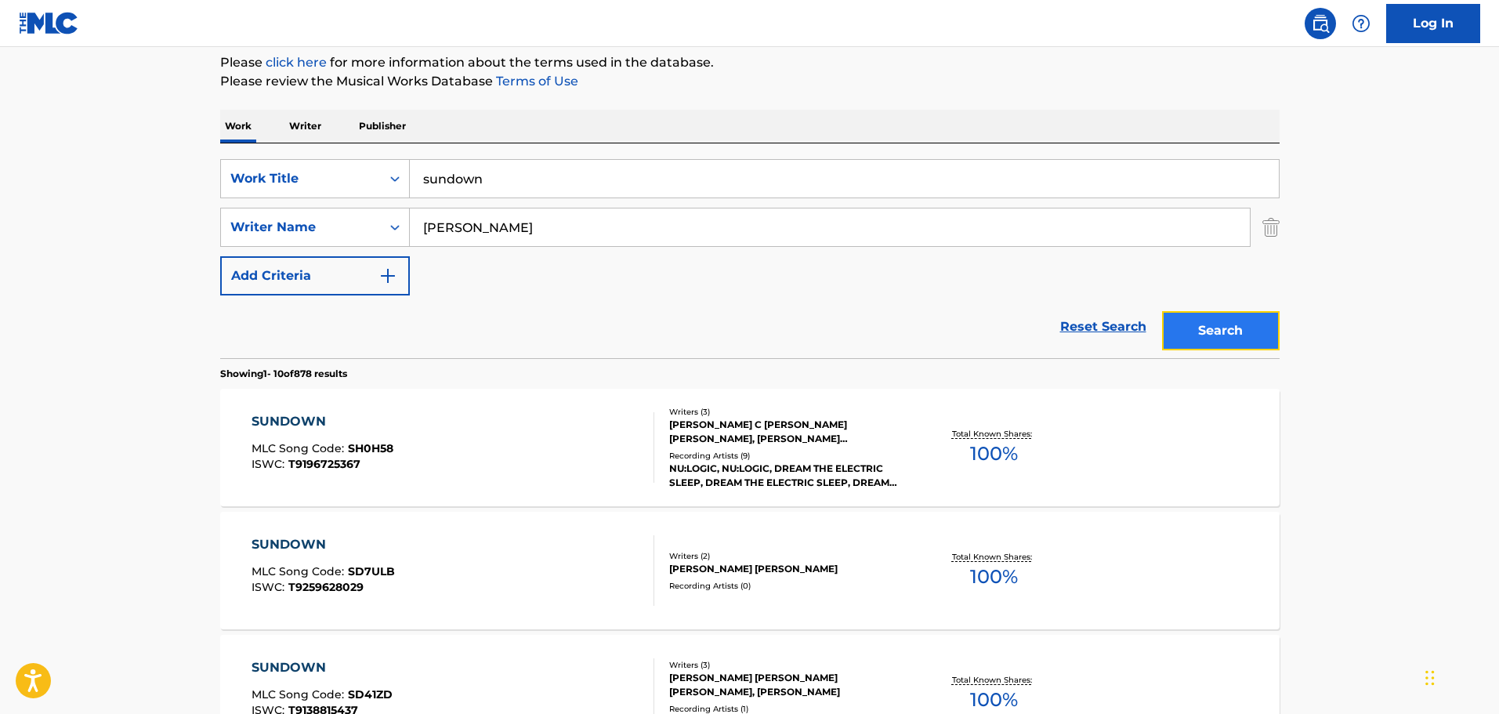
click at [1274, 335] on button "Search" at bounding box center [1221, 330] width 118 height 39
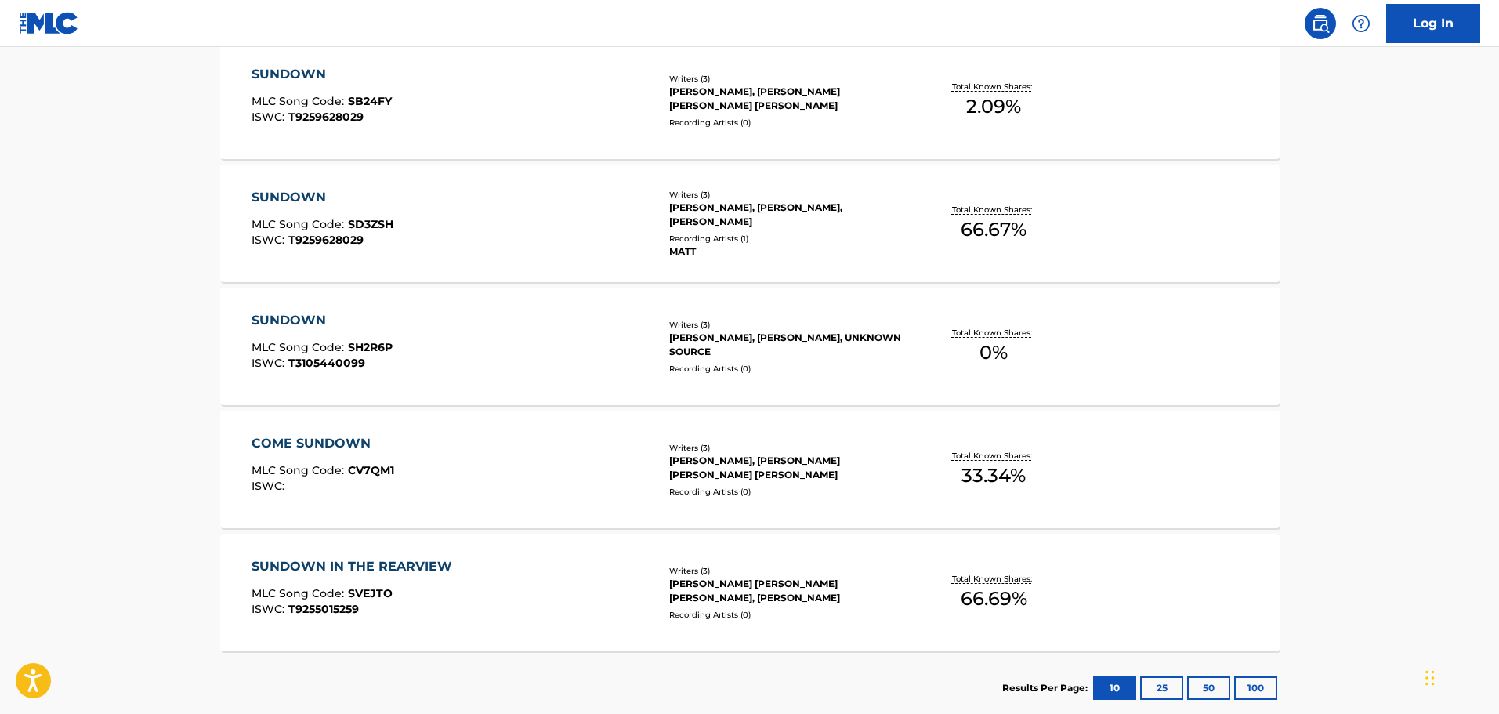
scroll to position [862, 0]
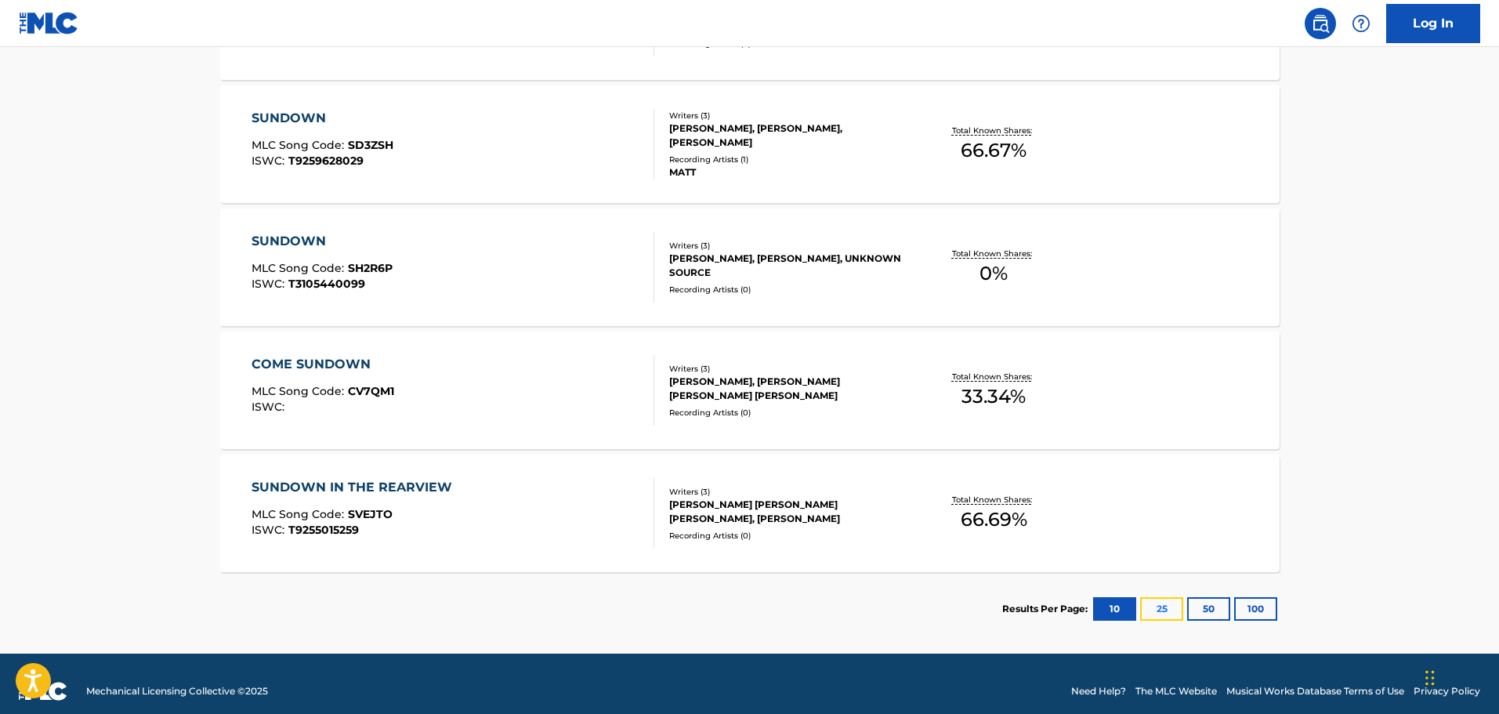
click at [1161, 600] on button "25" at bounding box center [1161, 609] width 43 height 24
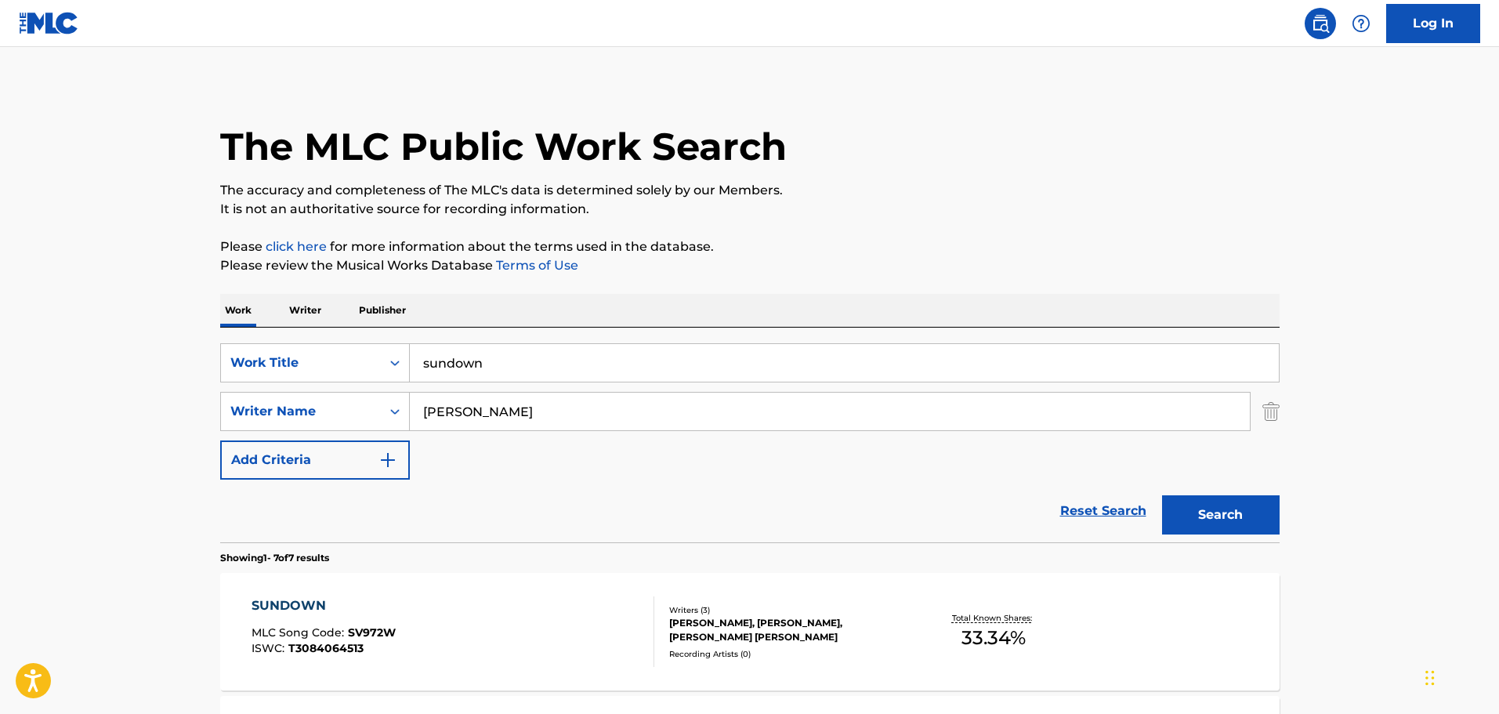
scroll to position [0, 0]
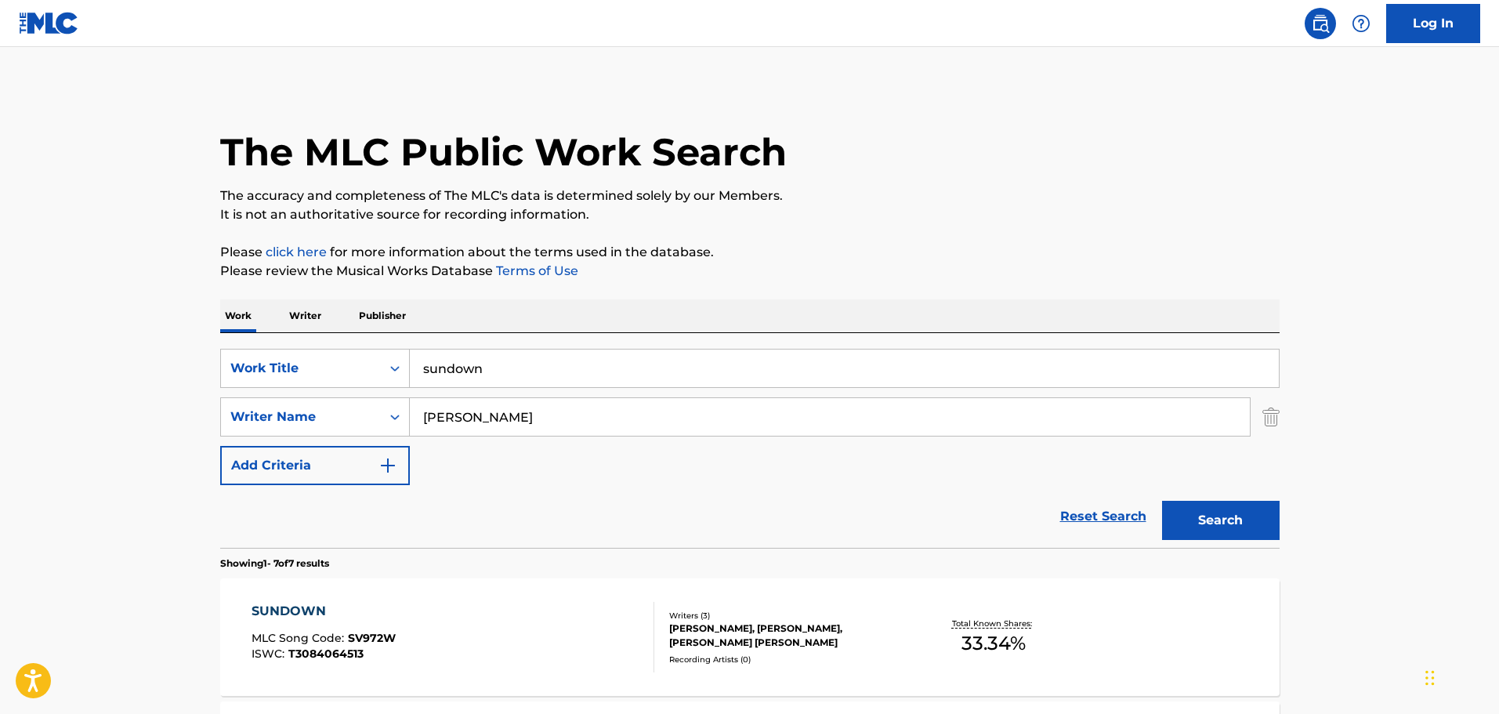
click at [536, 424] on input "[PERSON_NAME]" at bounding box center [830, 417] width 840 height 38
